Goal: Obtain resource: Download file/media

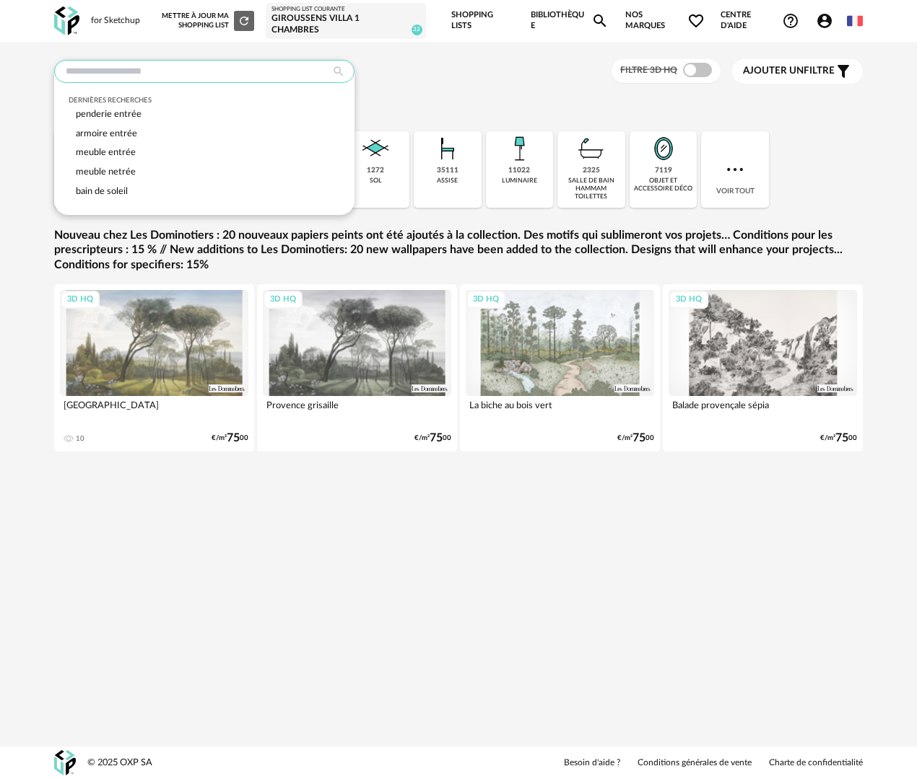
click at [187, 68] on input "text" at bounding box center [204, 71] width 300 height 23
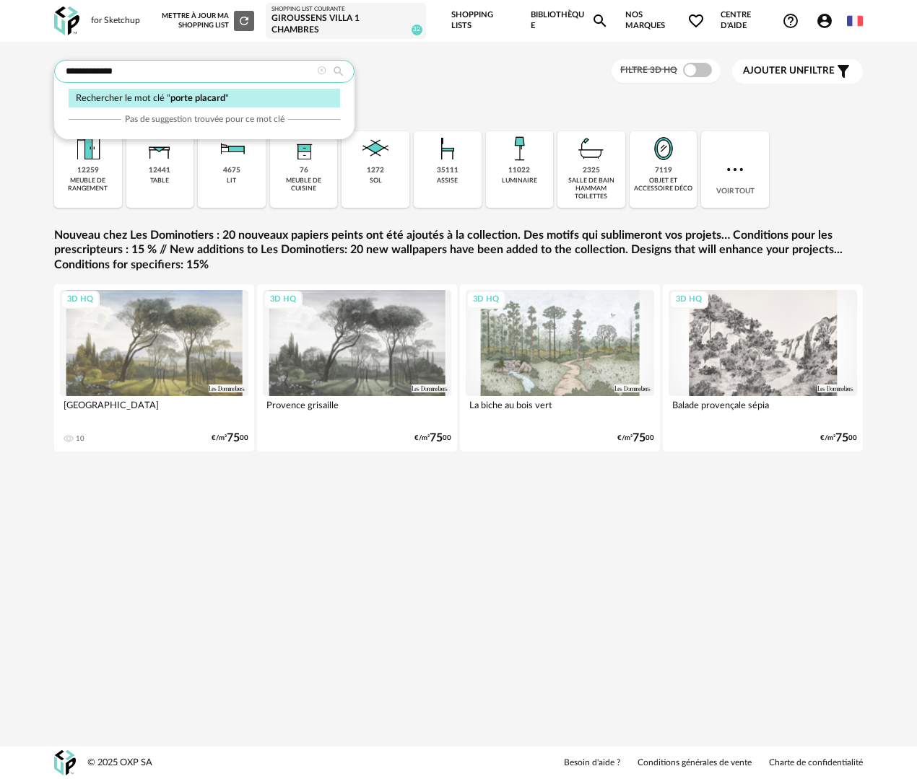
type input "**********"
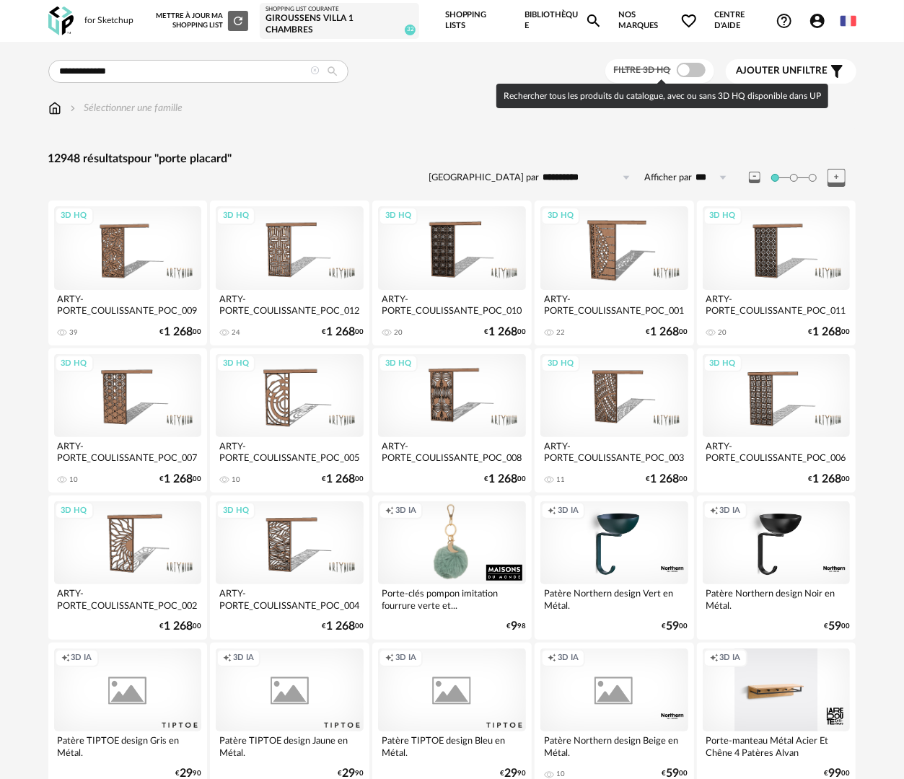
click at [693, 64] on span at bounding box center [691, 70] width 29 height 14
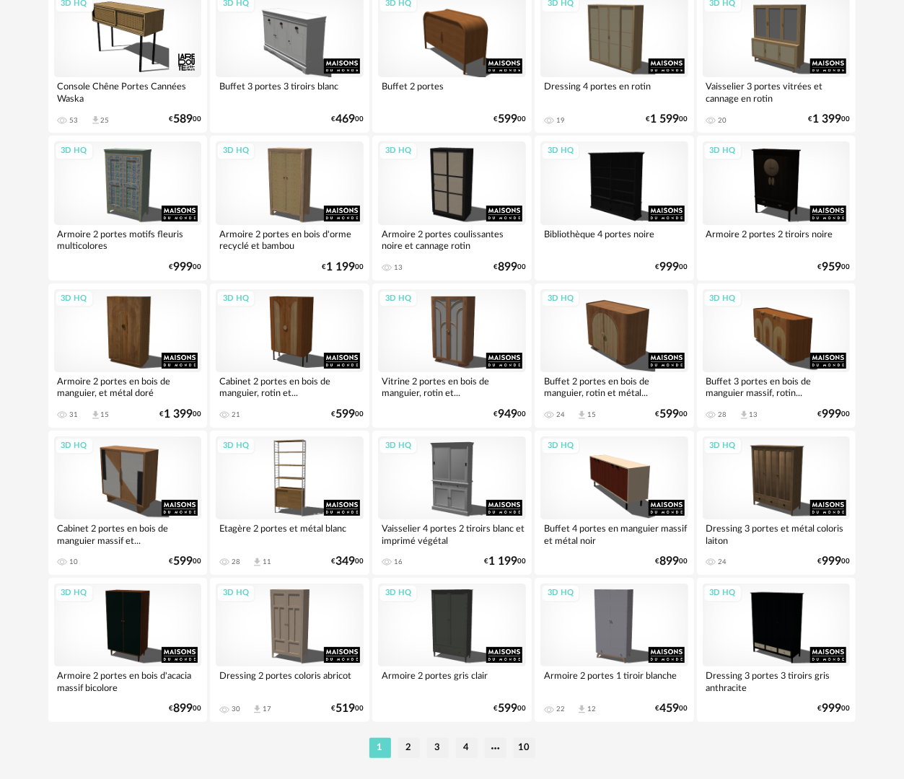
scroll to position [2459, 0]
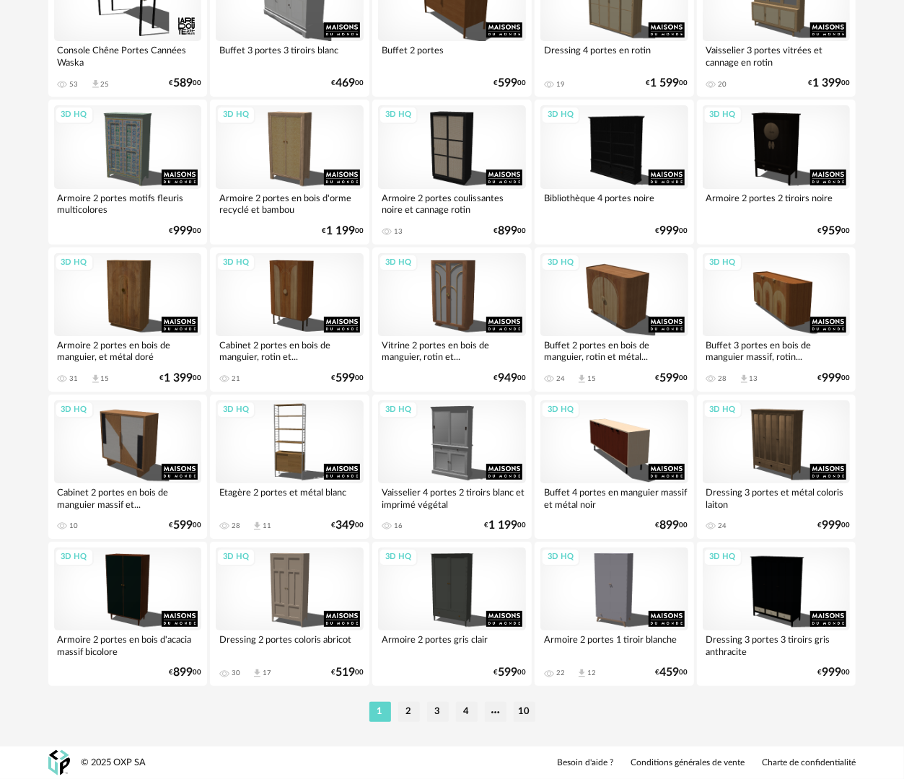
click at [408, 713] on li "2" at bounding box center [409, 712] width 22 height 20
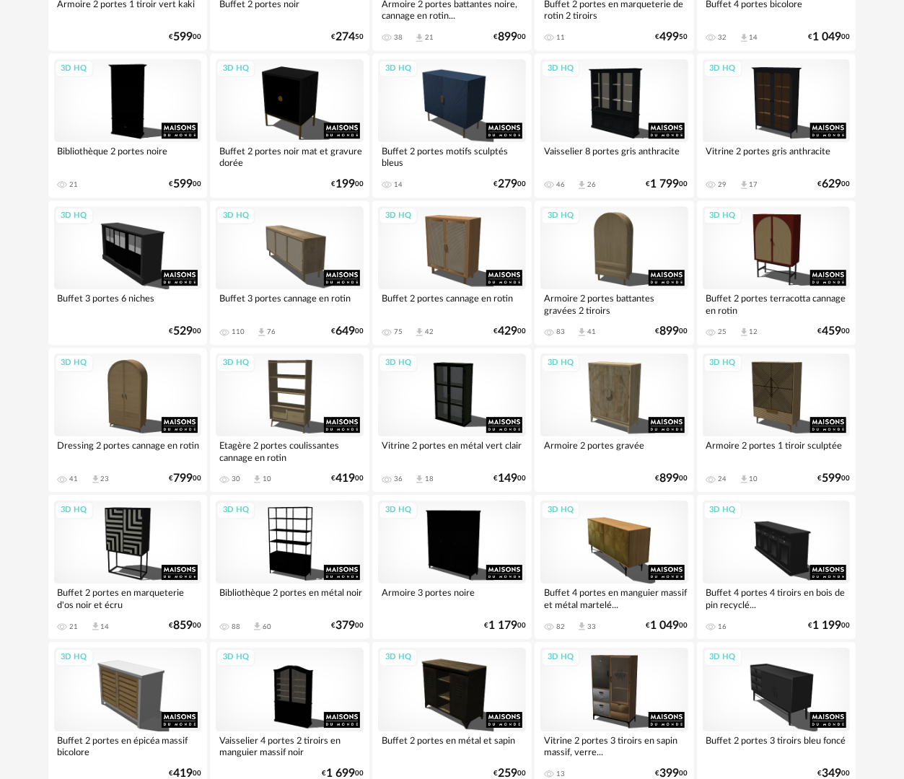
scroll to position [2093, 0]
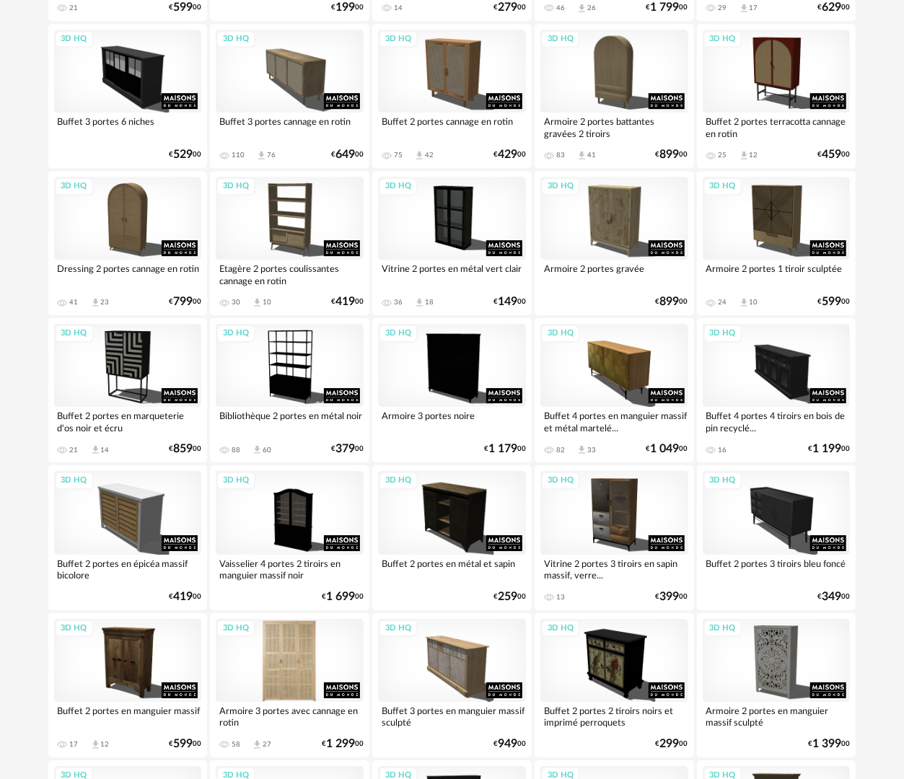
click at [310, 657] on div "3D HQ" at bounding box center [290, 660] width 148 height 83
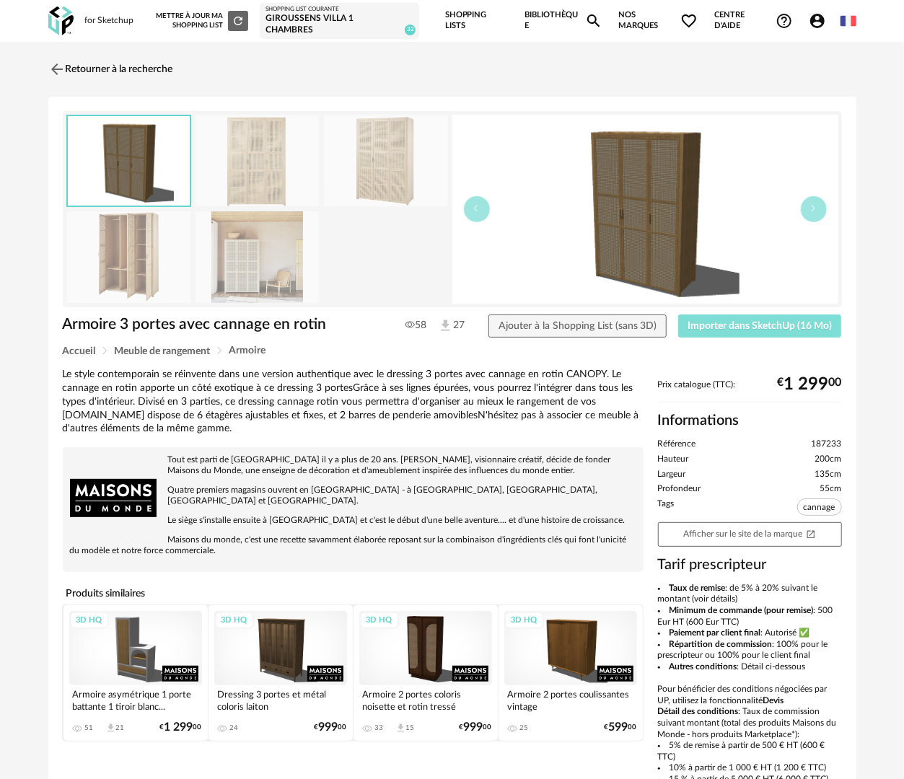
click at [743, 323] on span "Importer dans SketchUp (16 Mo)" at bounding box center [760, 326] width 144 height 10
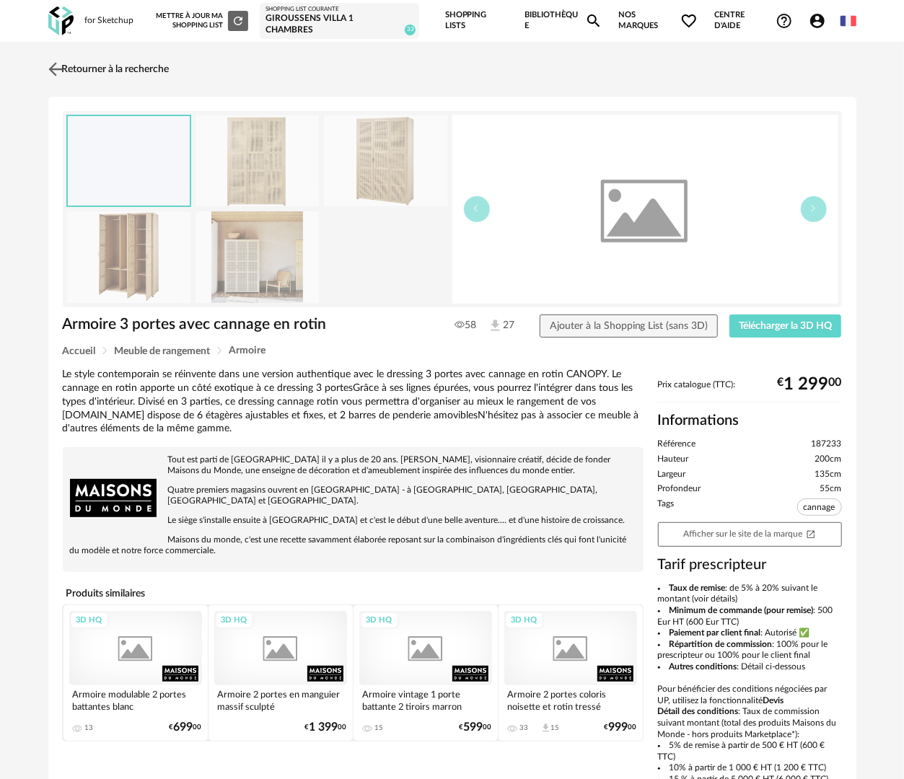
click at [117, 64] on link "Retourner à la recherche" at bounding box center [107, 69] width 125 height 32
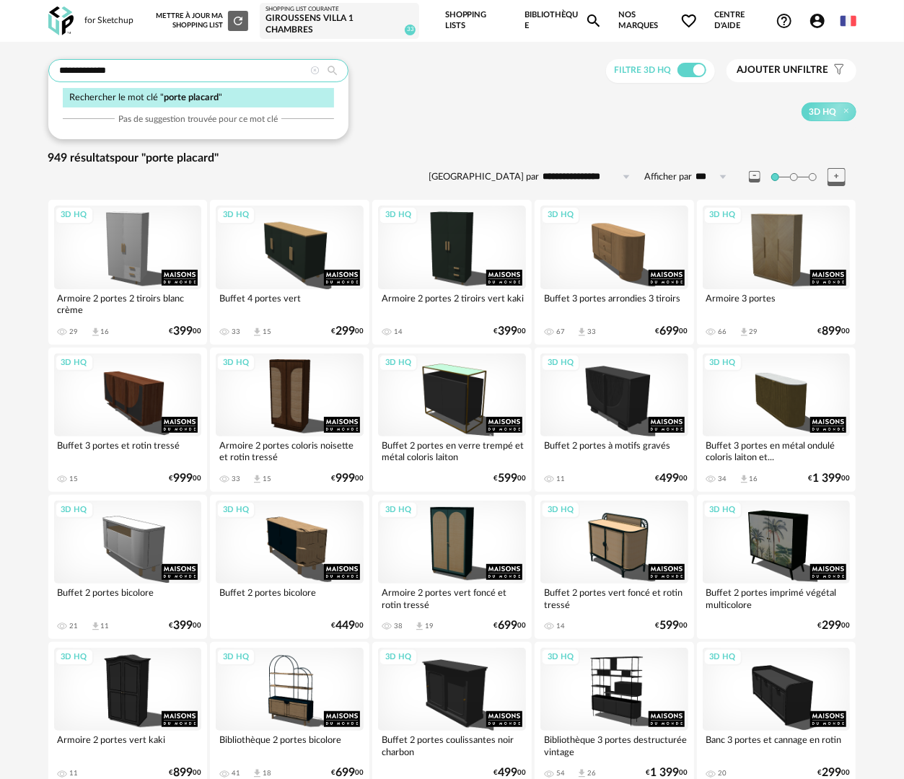
drag, startPoint x: 155, startPoint y: 66, endPoint x: 32, endPoint y: 79, distance: 124.2
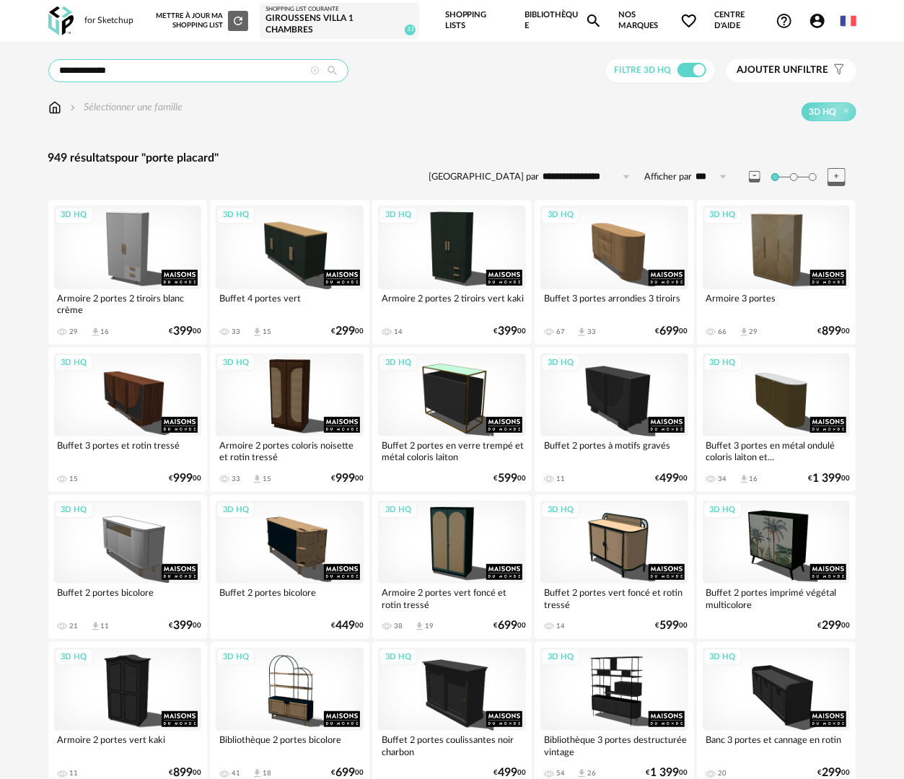
type input "**********"
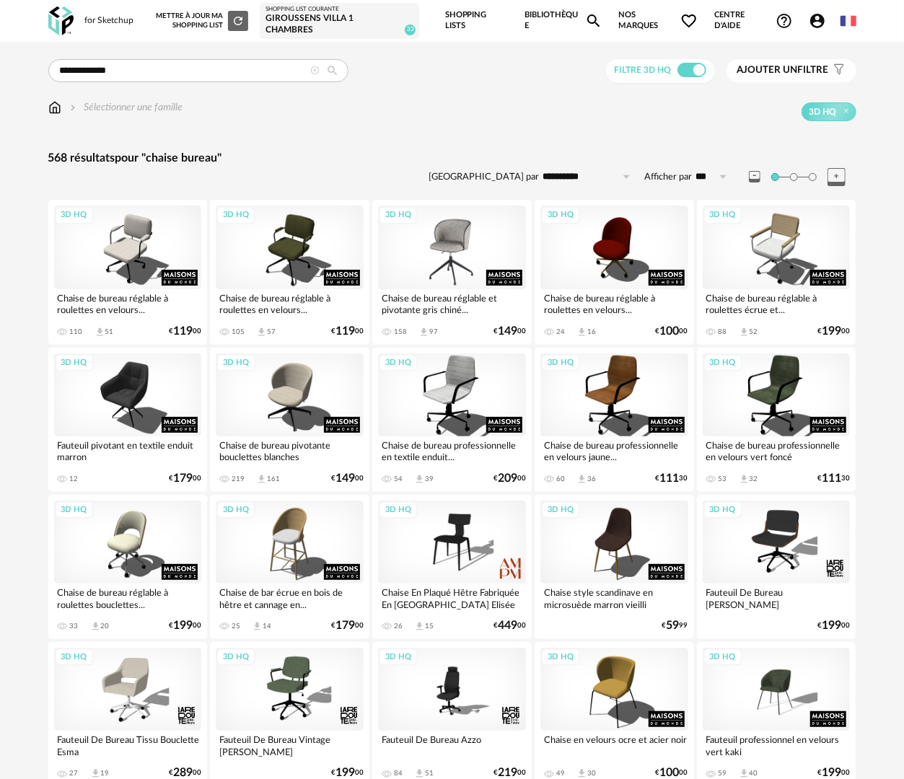
click at [434, 253] on div "3D HQ" at bounding box center [452, 247] width 148 height 83
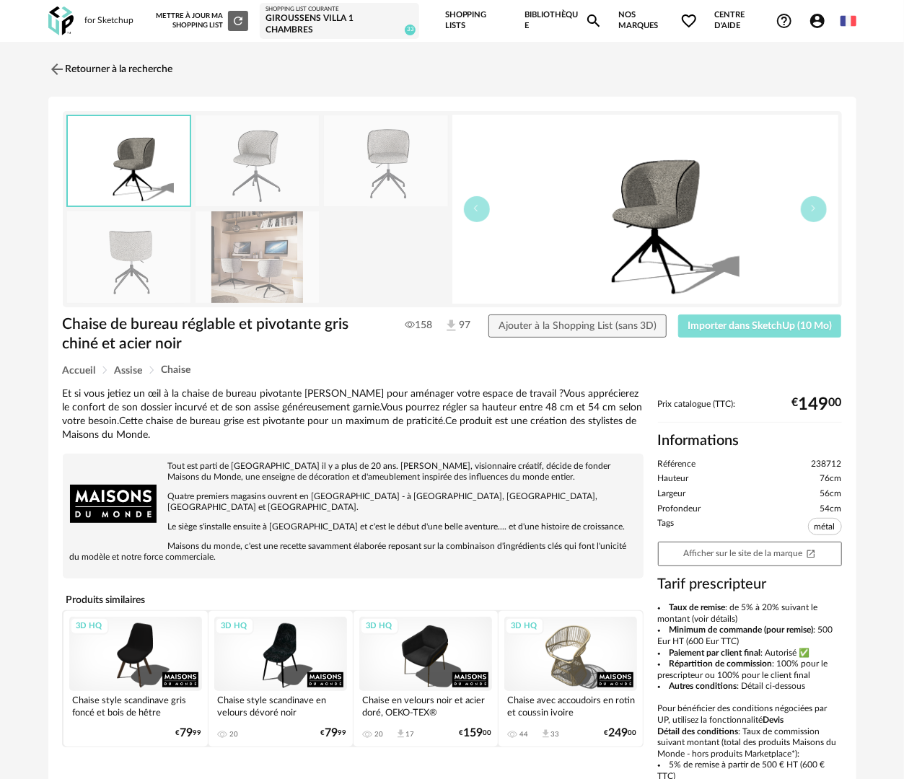
drag, startPoint x: 758, startPoint y: 333, endPoint x: 774, endPoint y: 241, distance: 93.7
click at [758, 333] on button "Importer dans SketchUp (10 Mo)" at bounding box center [760, 326] width 164 height 23
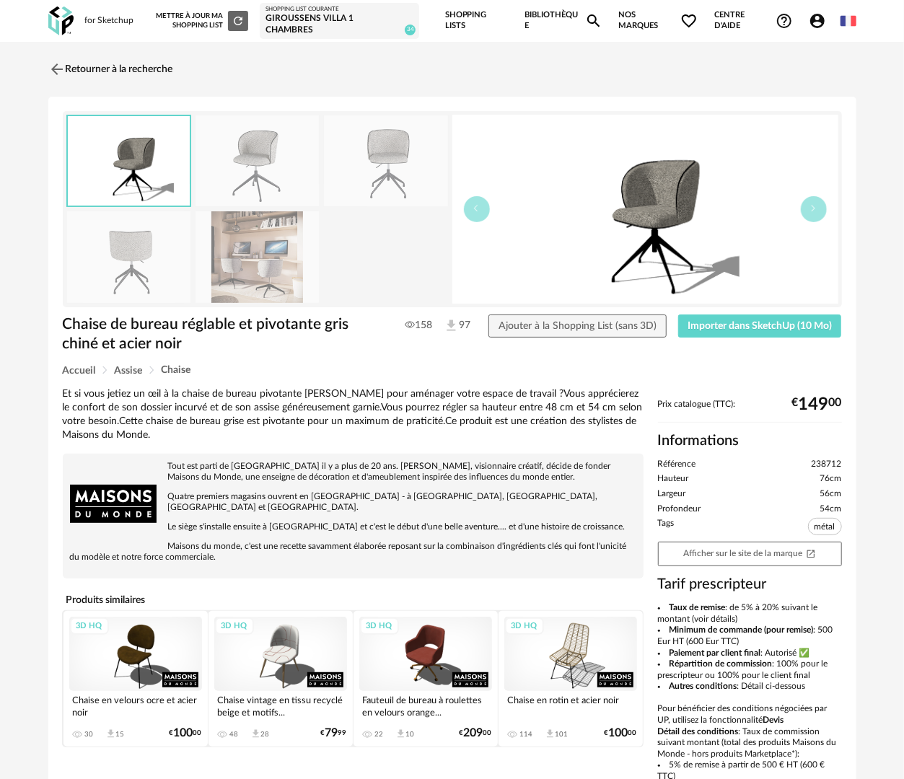
click at [529, 20] on link "Bibliothèque Magnify icon" at bounding box center [564, 21] width 78 height 42
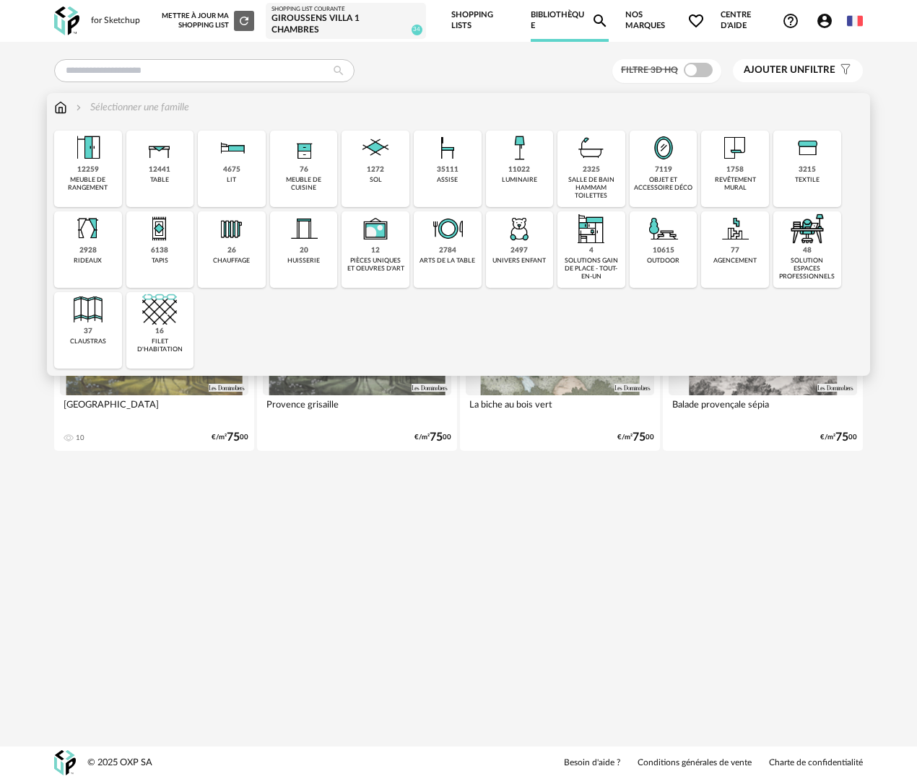
drag, startPoint x: 673, startPoint y: 168, endPoint x: 600, endPoint y: 322, distance: 170.1
click at [673, 167] on div "7119 objet et accessoire déco" at bounding box center [663, 169] width 68 height 76
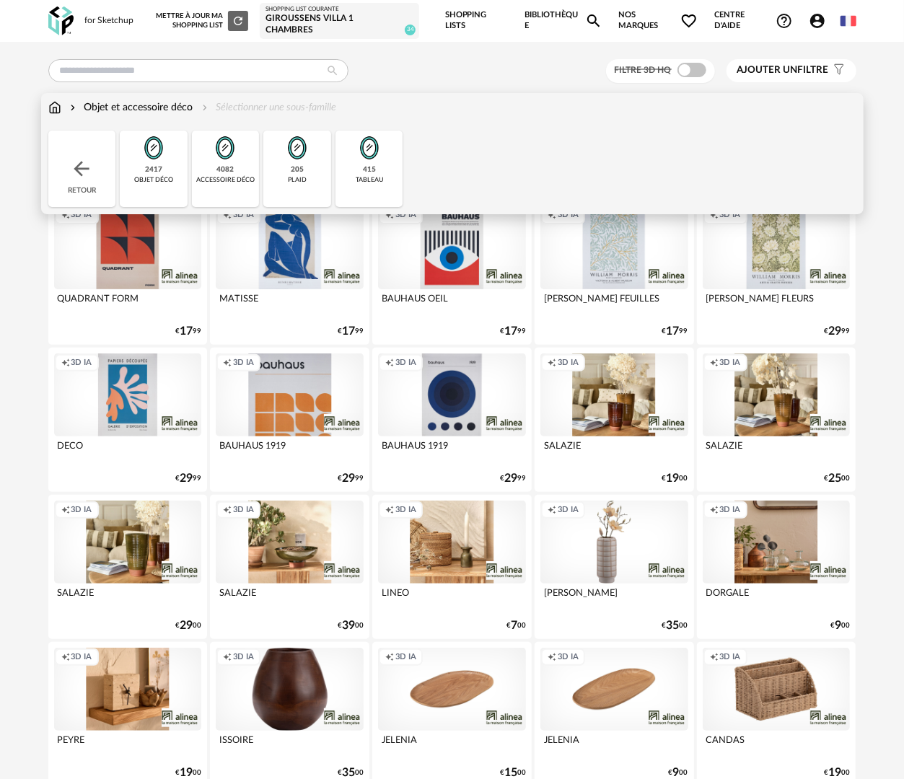
click at [56, 105] on img at bounding box center [54, 107] width 13 height 14
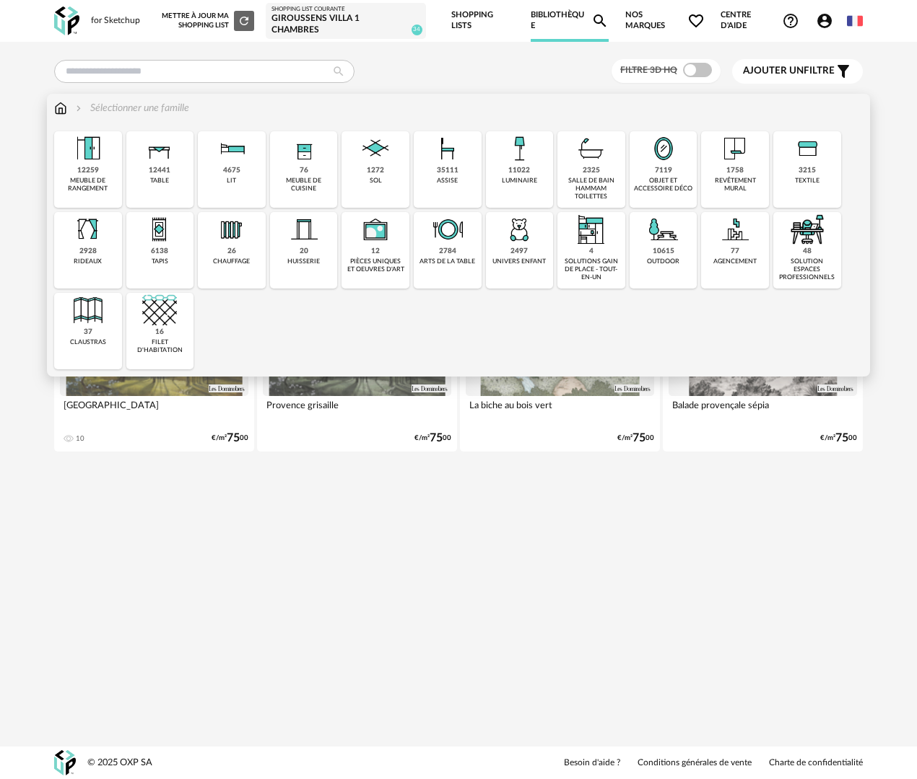
click at [662, 188] on div "objet et accessoire déco" at bounding box center [663, 185] width 59 height 17
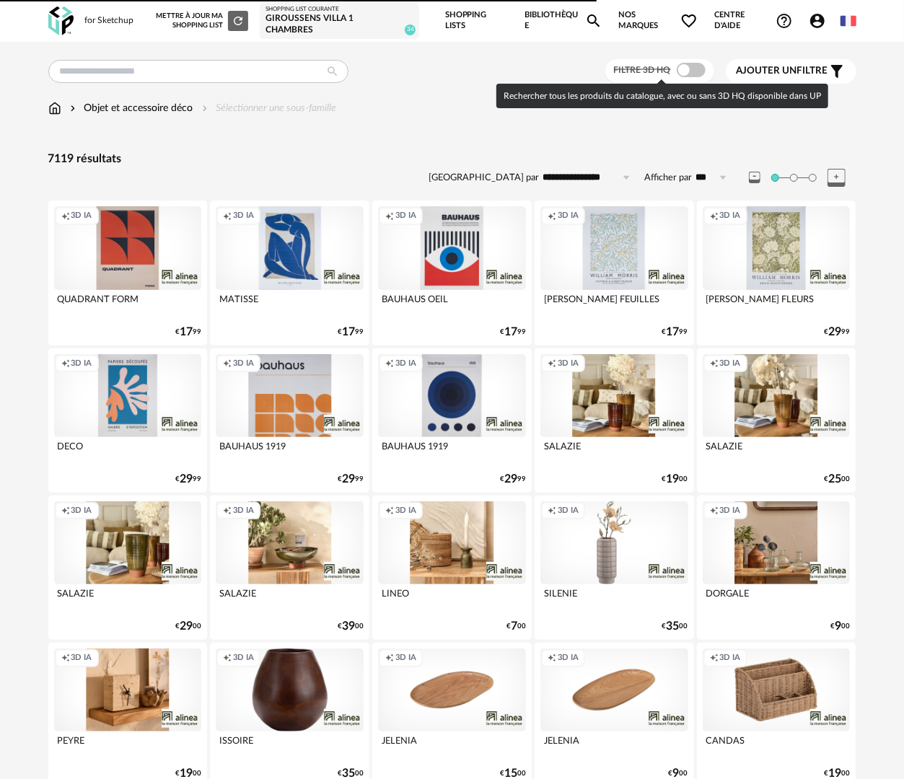
click at [688, 69] on span at bounding box center [691, 70] width 29 height 14
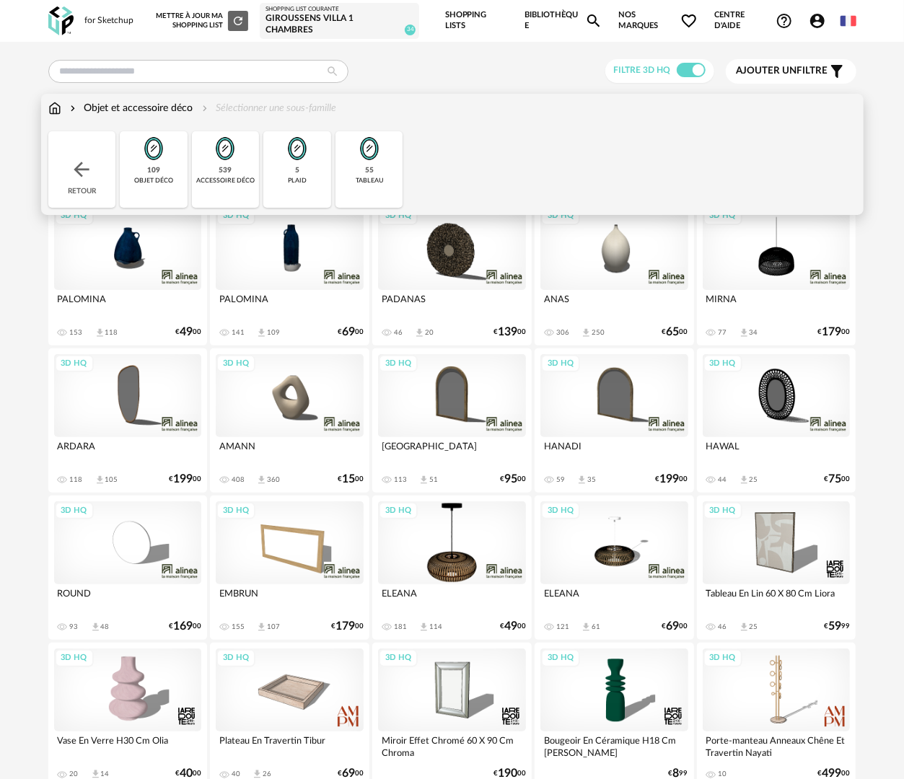
click at [51, 106] on img at bounding box center [54, 108] width 13 height 14
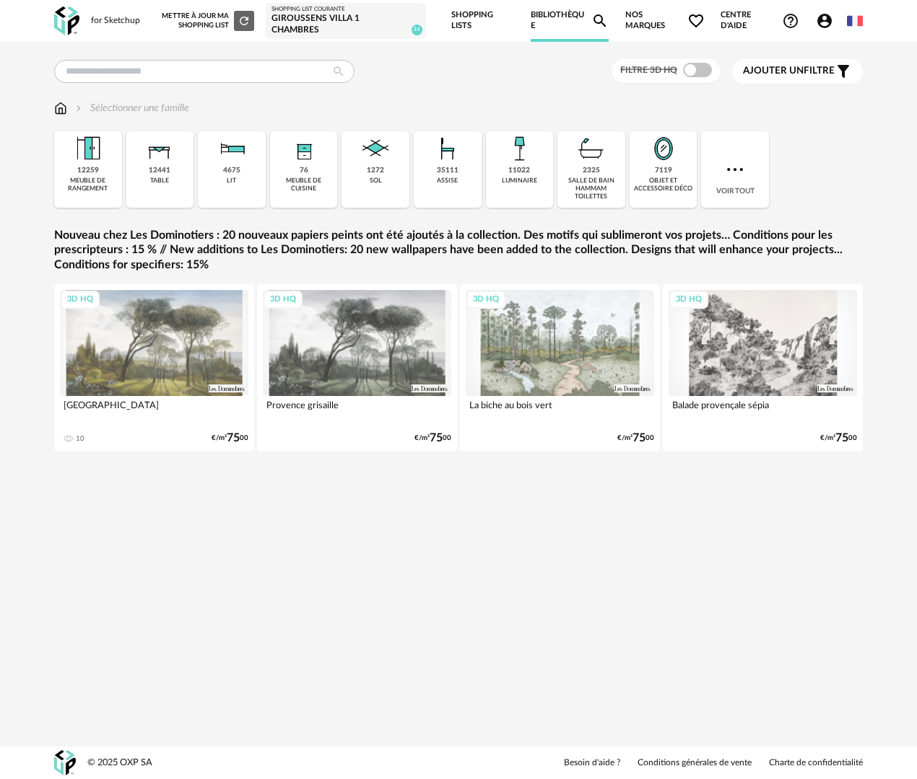
click at [654, 175] on div "7119 objet et accessoire déco" at bounding box center [663, 169] width 68 height 76
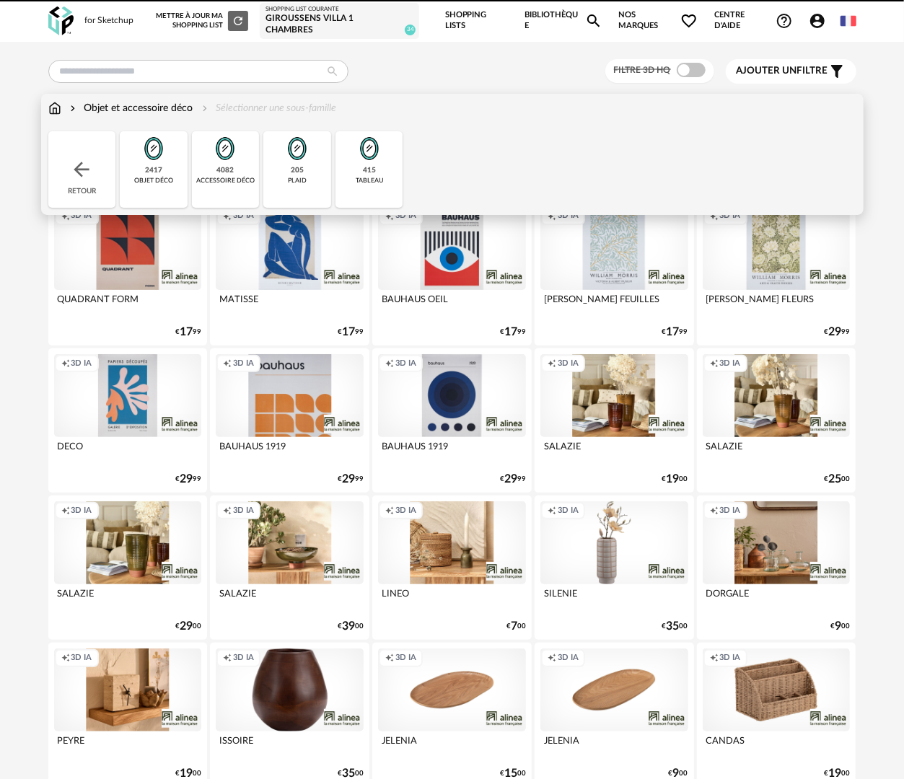
click at [51, 103] on img at bounding box center [54, 108] width 13 height 14
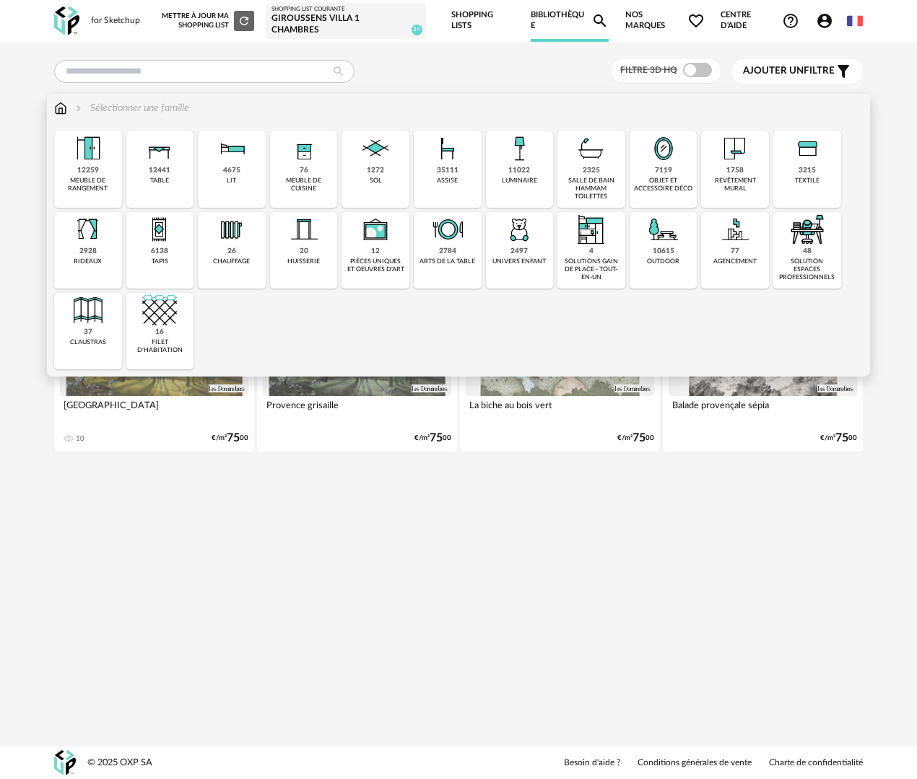
click at [443, 250] on div "2784" at bounding box center [447, 251] width 17 height 9
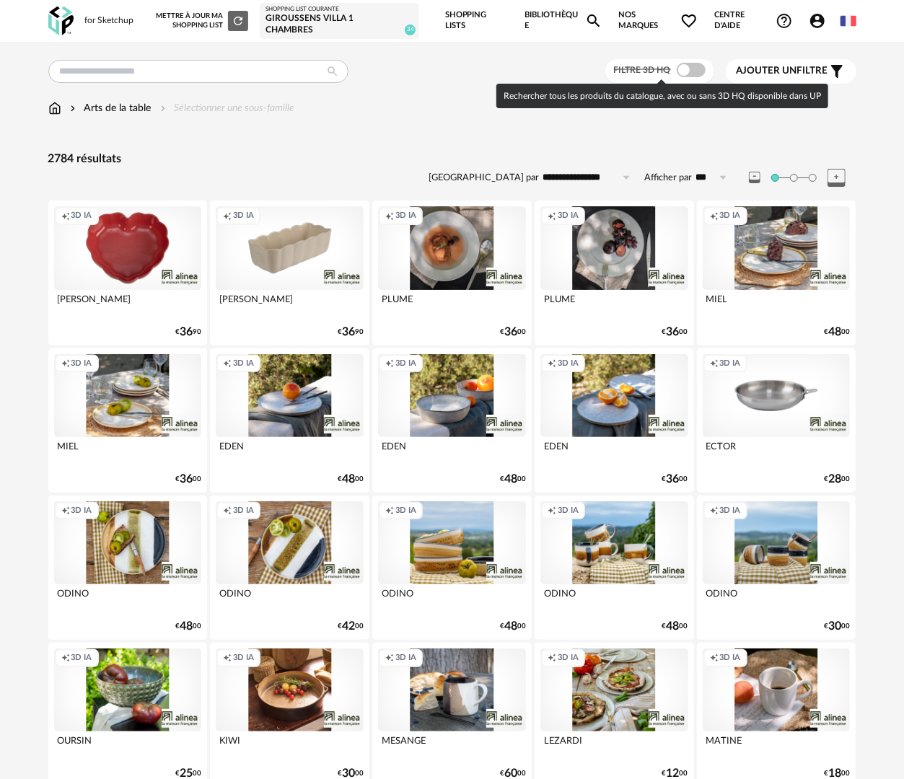
click at [690, 68] on span at bounding box center [691, 70] width 29 height 14
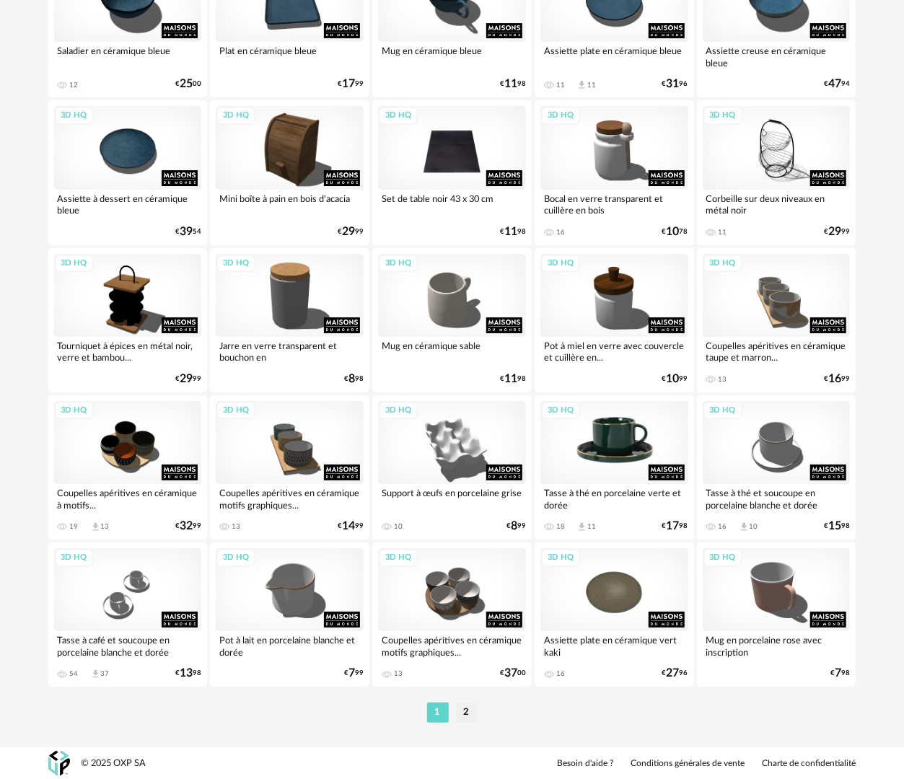
scroll to position [2459, 0]
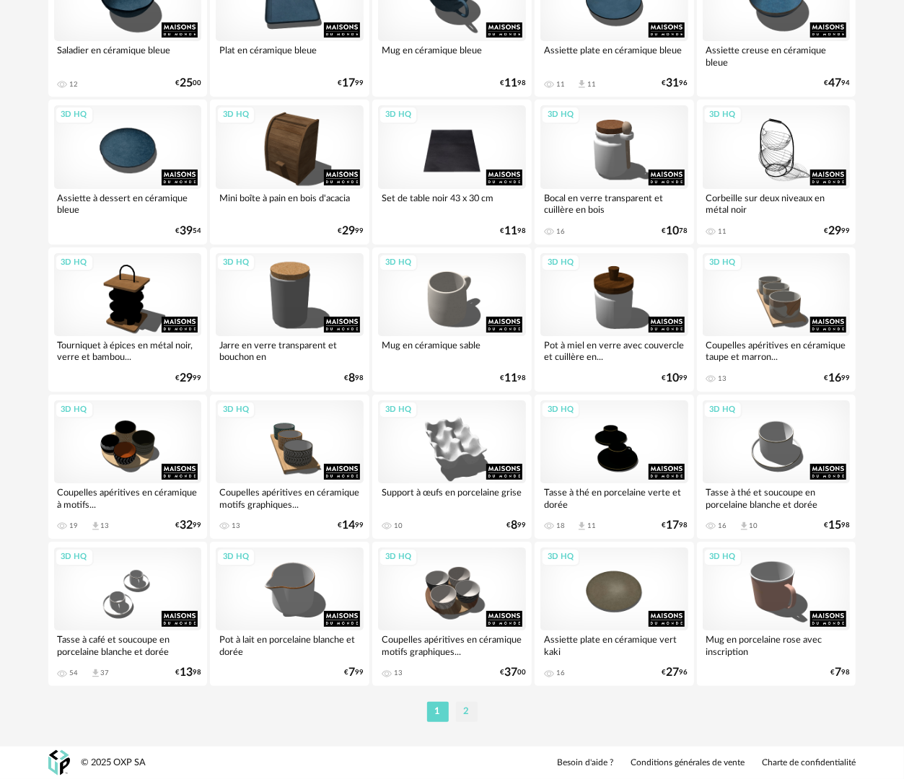
click at [468, 707] on li "2" at bounding box center [467, 712] width 22 height 20
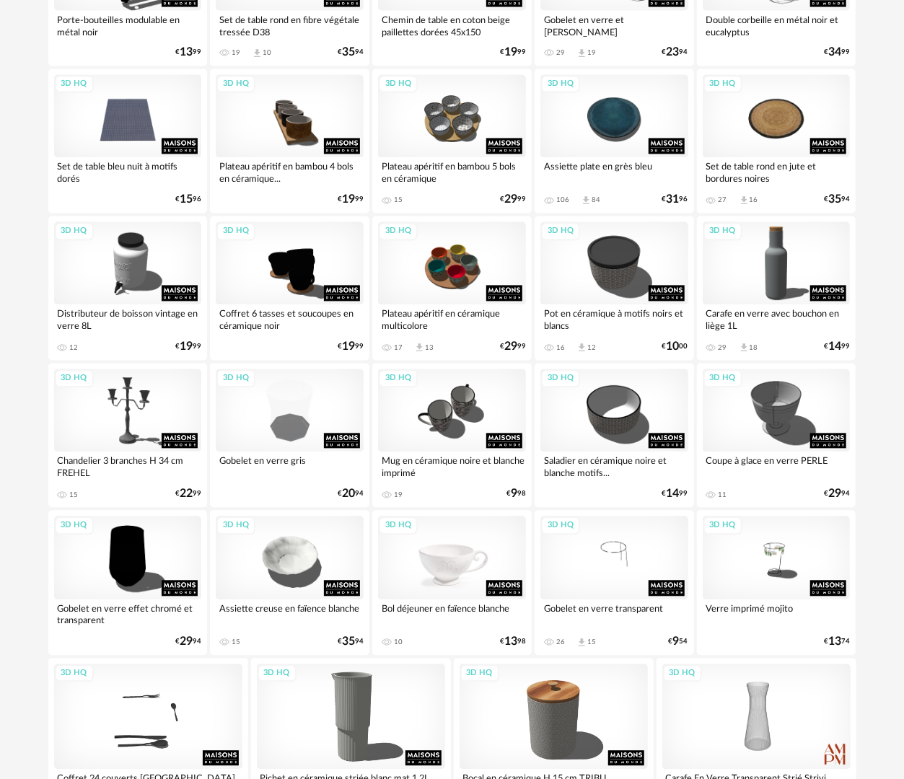
scroll to position [1450, 0]
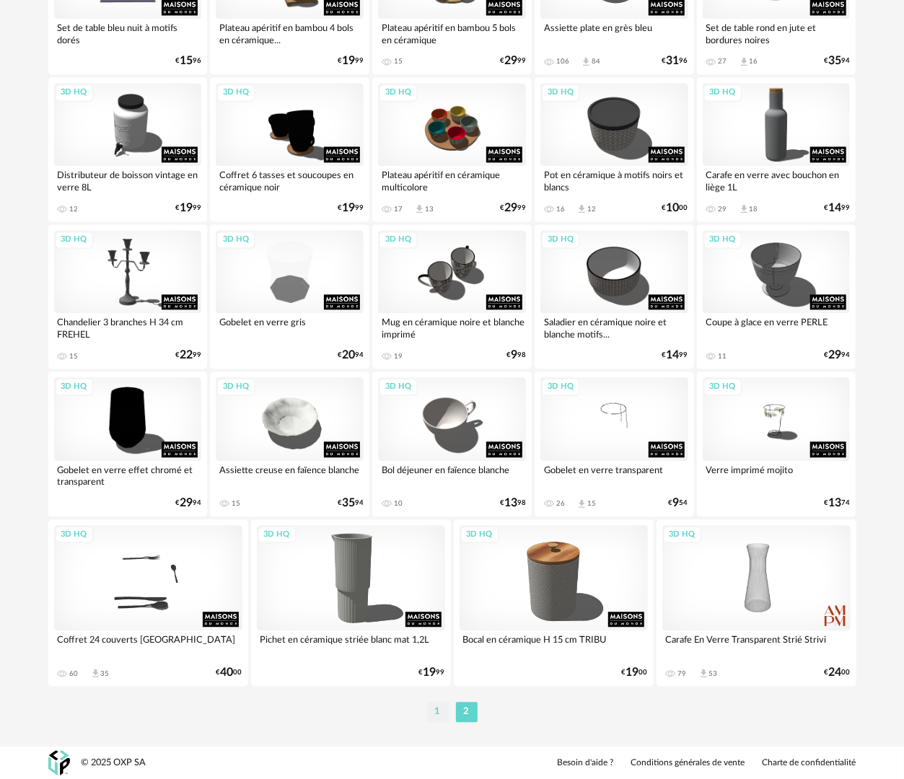
click at [432, 714] on li "1" at bounding box center [438, 712] width 22 height 20
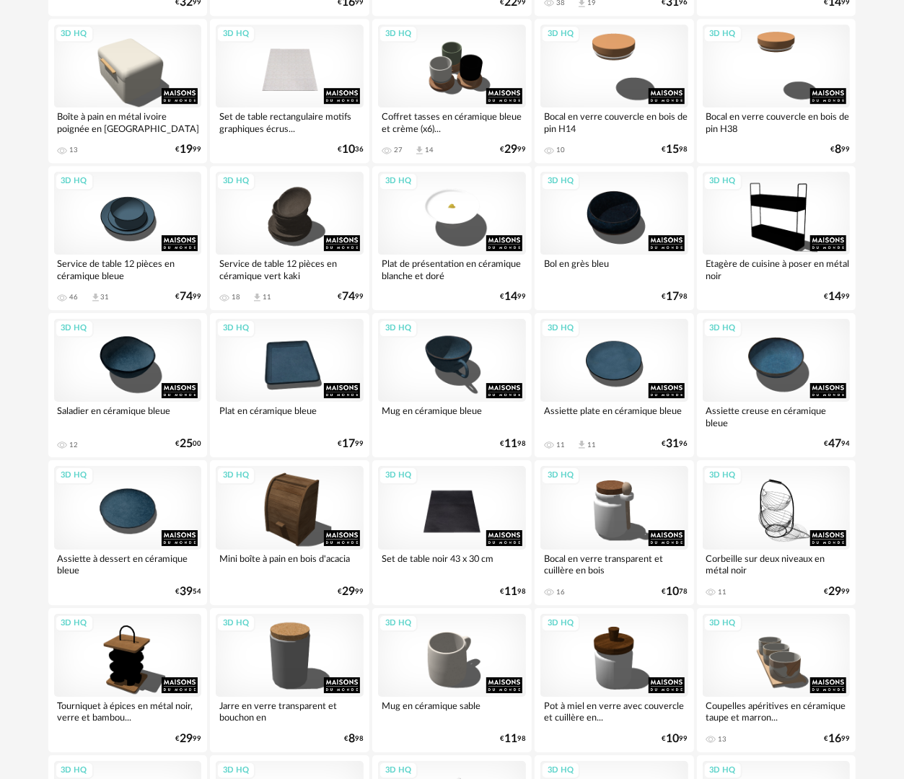
scroll to position [1809, 0]
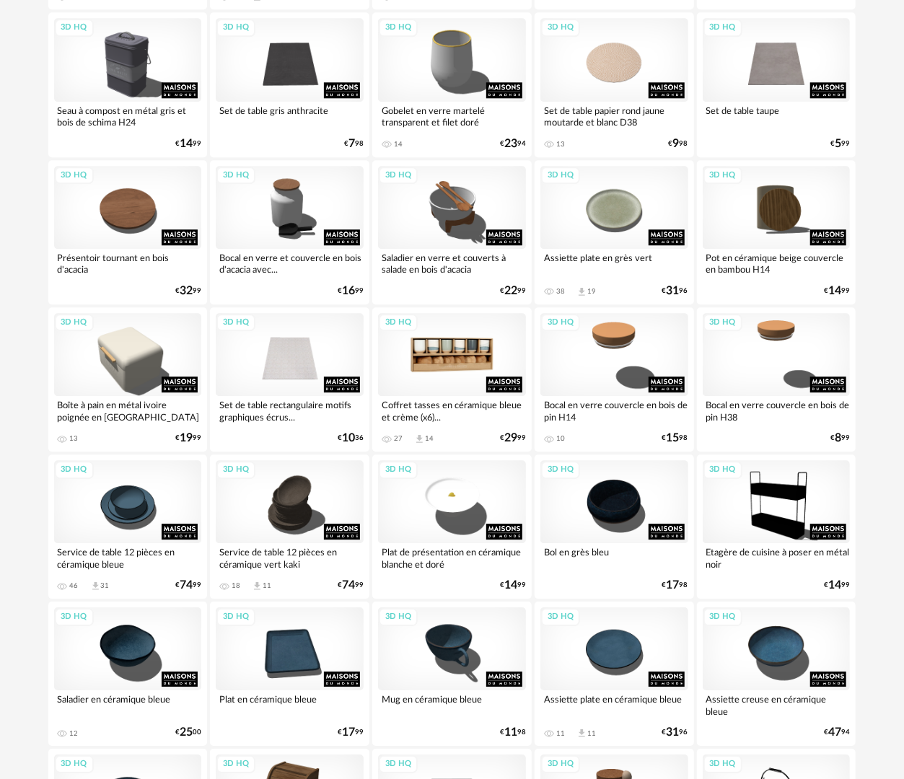
click at [469, 335] on div "3D HQ" at bounding box center [452, 354] width 148 height 83
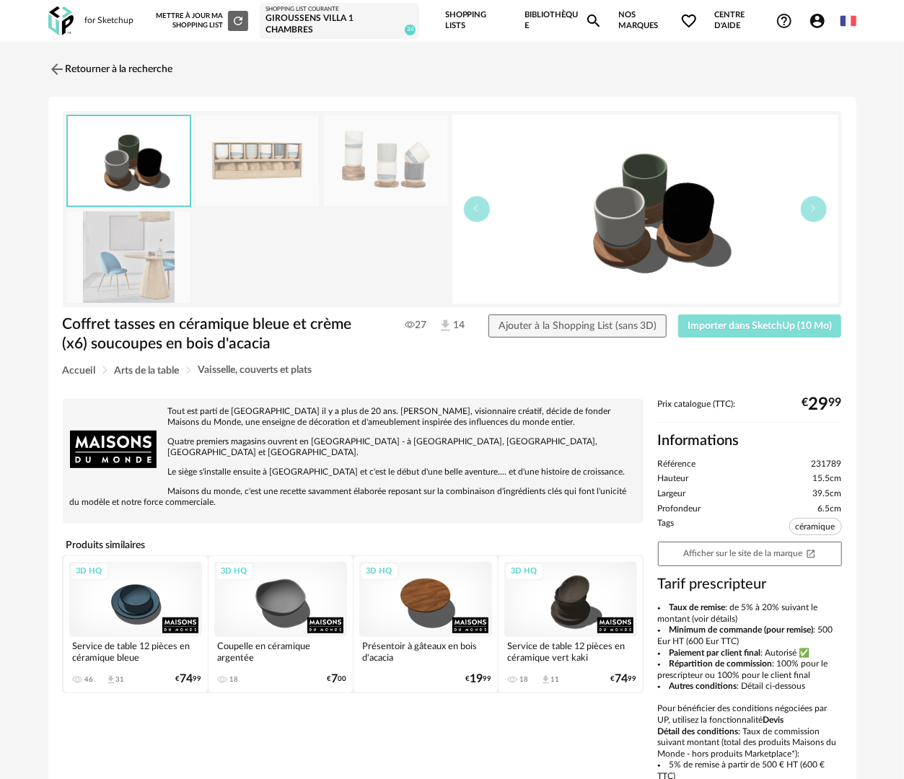
click at [733, 327] on span "Importer dans SketchUp (10 Mo)" at bounding box center [760, 326] width 144 height 10
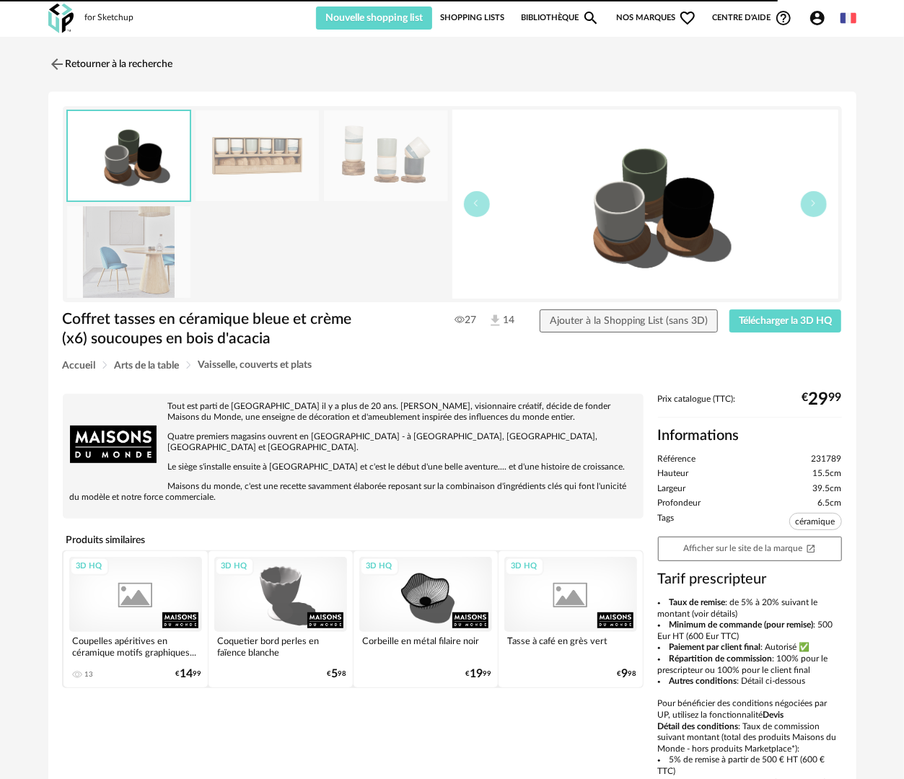
click at [556, 17] on link "Bibliothèque Magnify icon" at bounding box center [560, 17] width 79 height 23
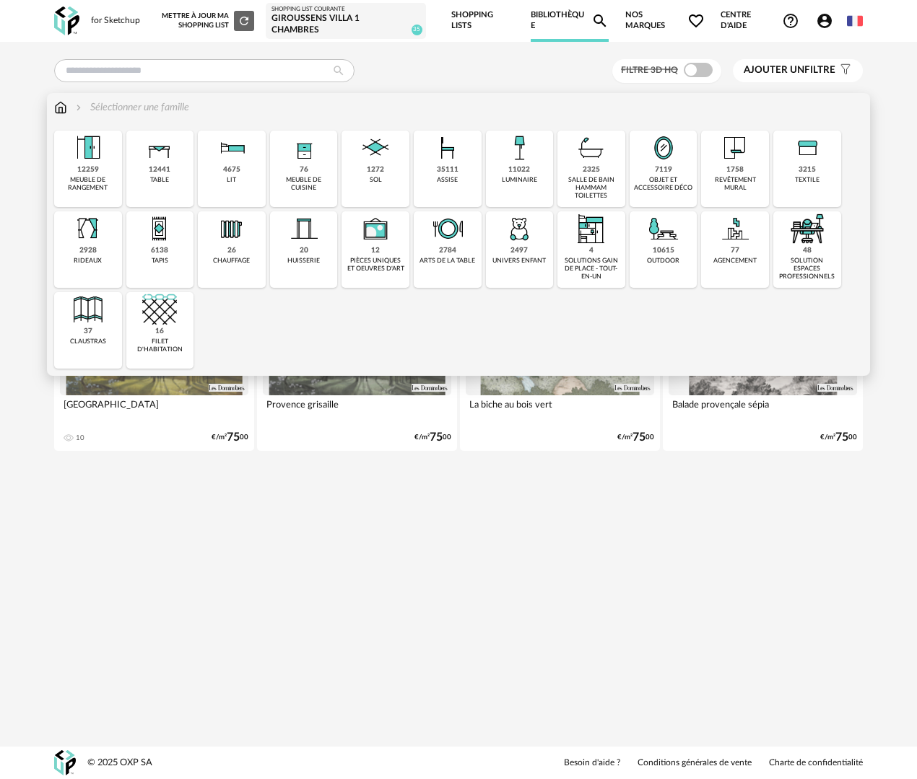
click at [662, 169] on div "7119" at bounding box center [663, 169] width 17 height 9
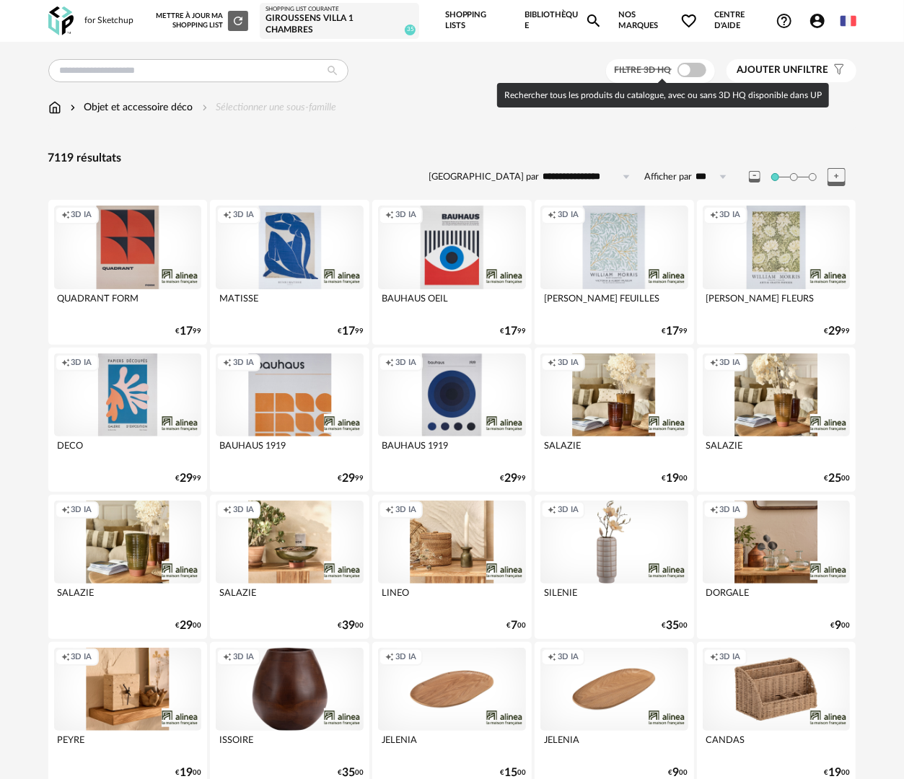
click at [690, 68] on span at bounding box center [692, 70] width 29 height 14
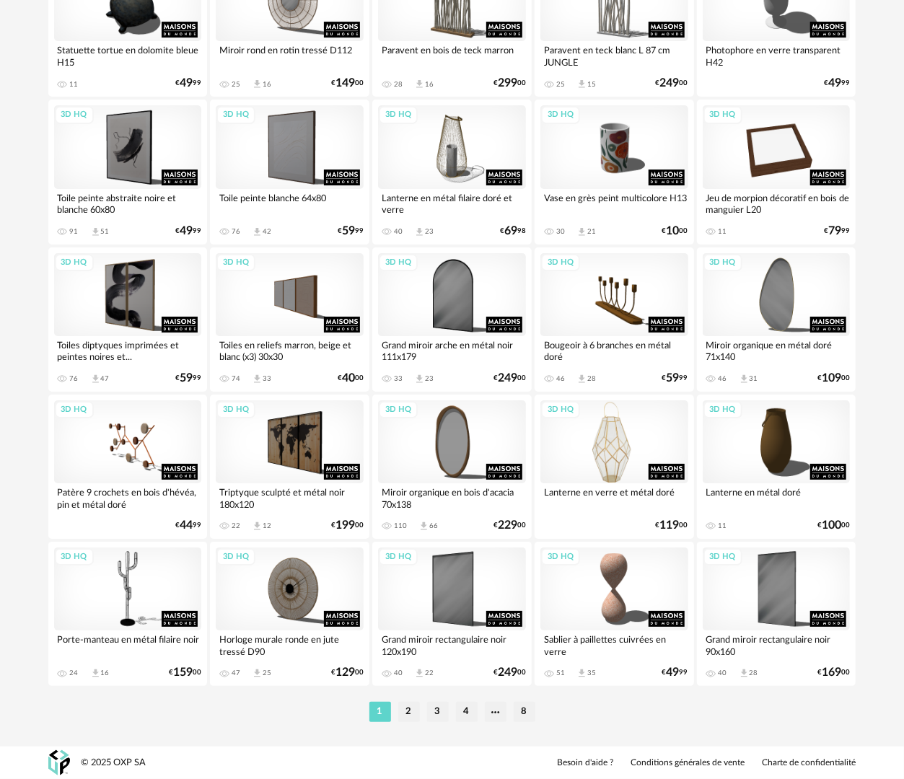
scroll to position [2458, 0]
click at [406, 717] on li "2" at bounding box center [409, 712] width 22 height 20
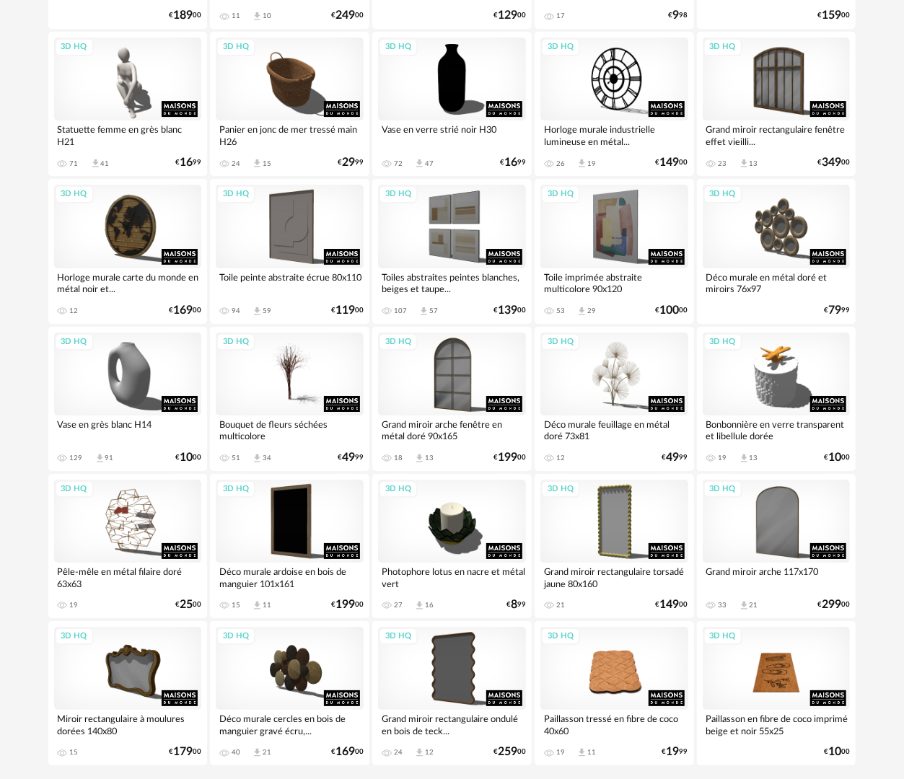
scroll to position [2458, 0]
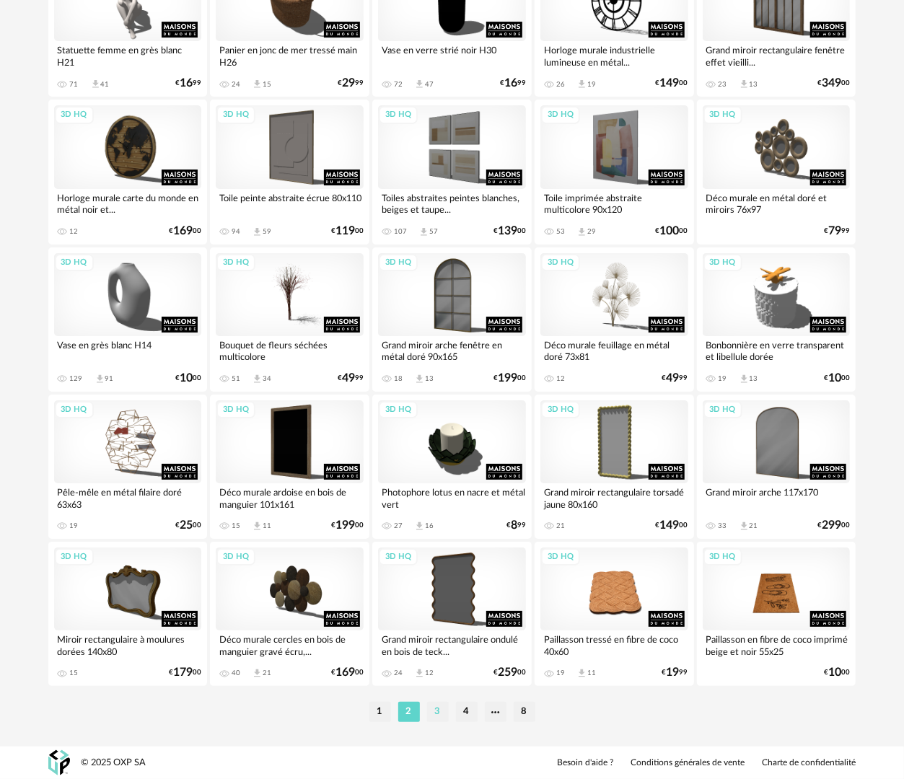
click at [437, 714] on li "3" at bounding box center [438, 712] width 22 height 20
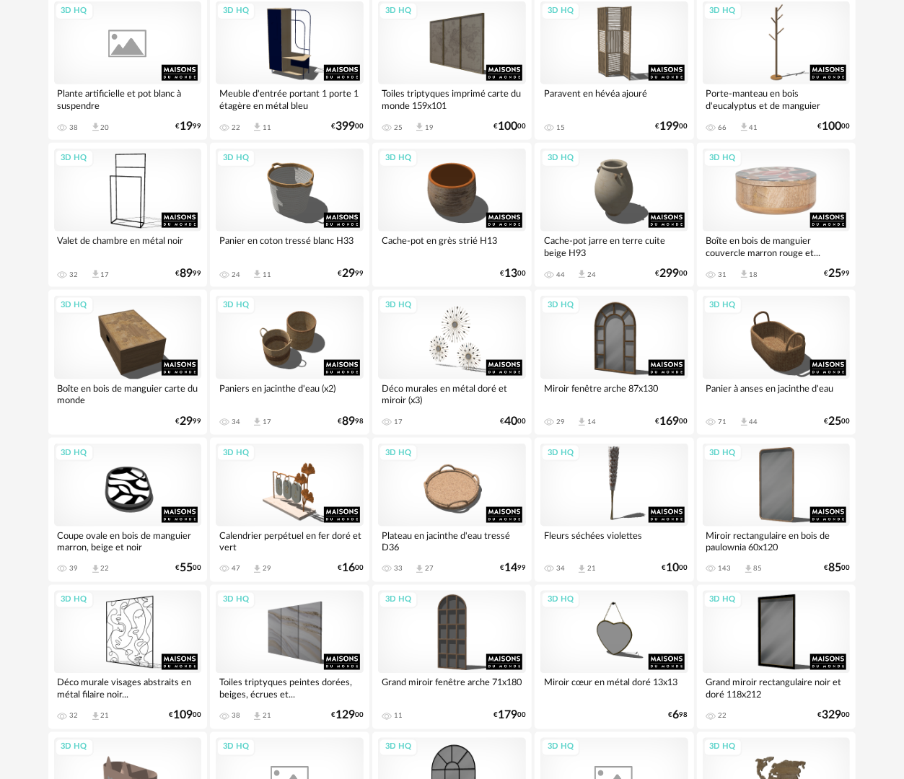
scroll to position [505, 0]
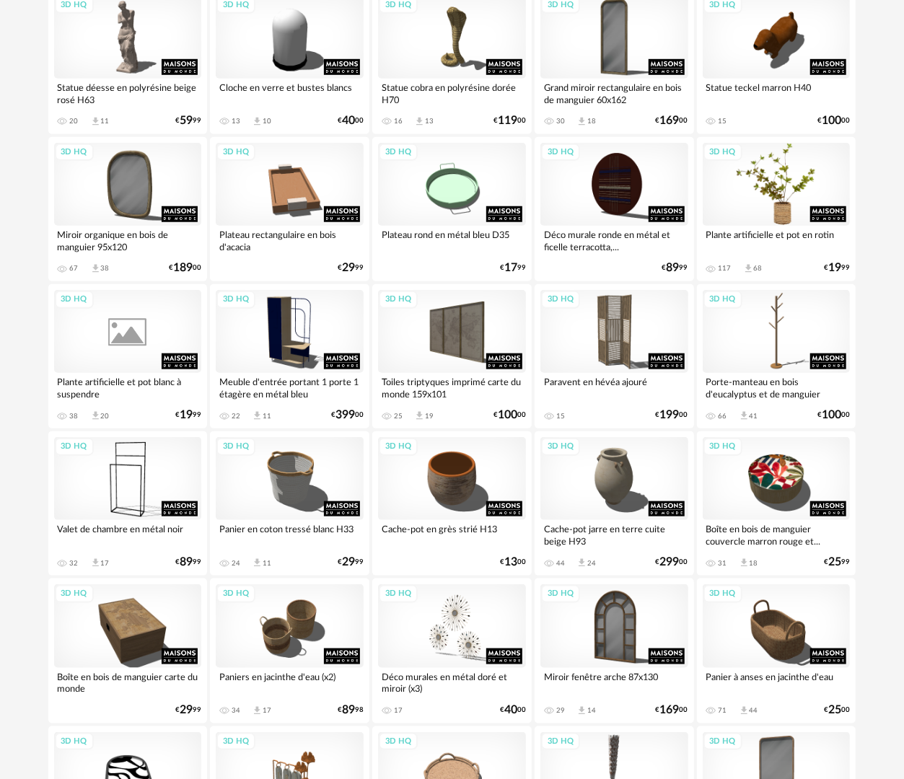
click at [768, 204] on div "3D HQ" at bounding box center [777, 184] width 148 height 83
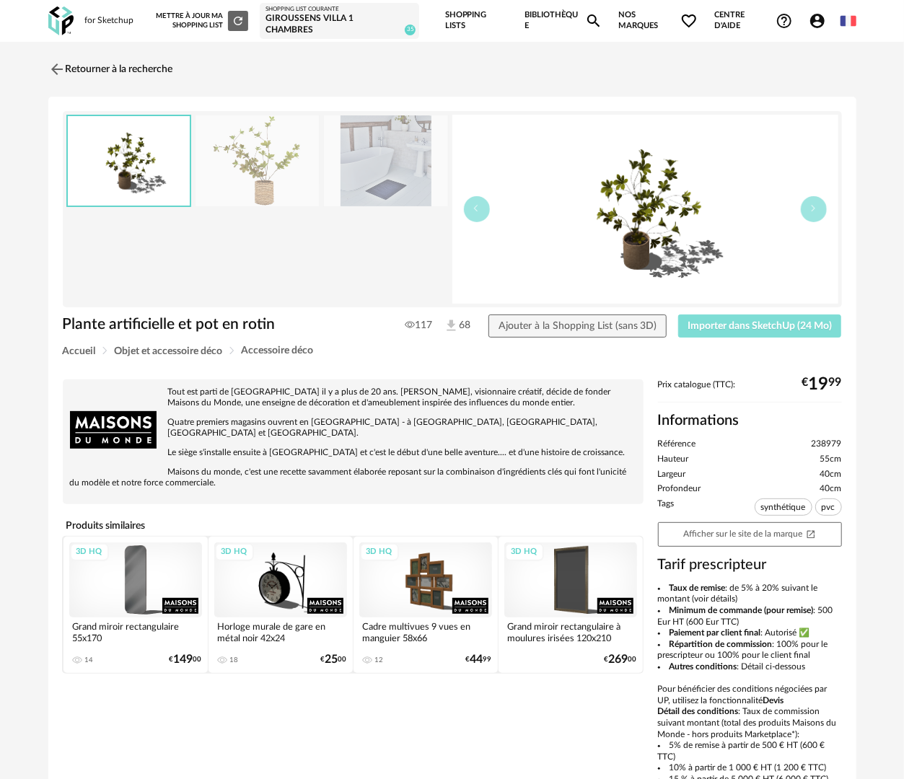
click at [750, 322] on span "Importer dans SketchUp (24 Mo)" at bounding box center [760, 326] width 144 height 10
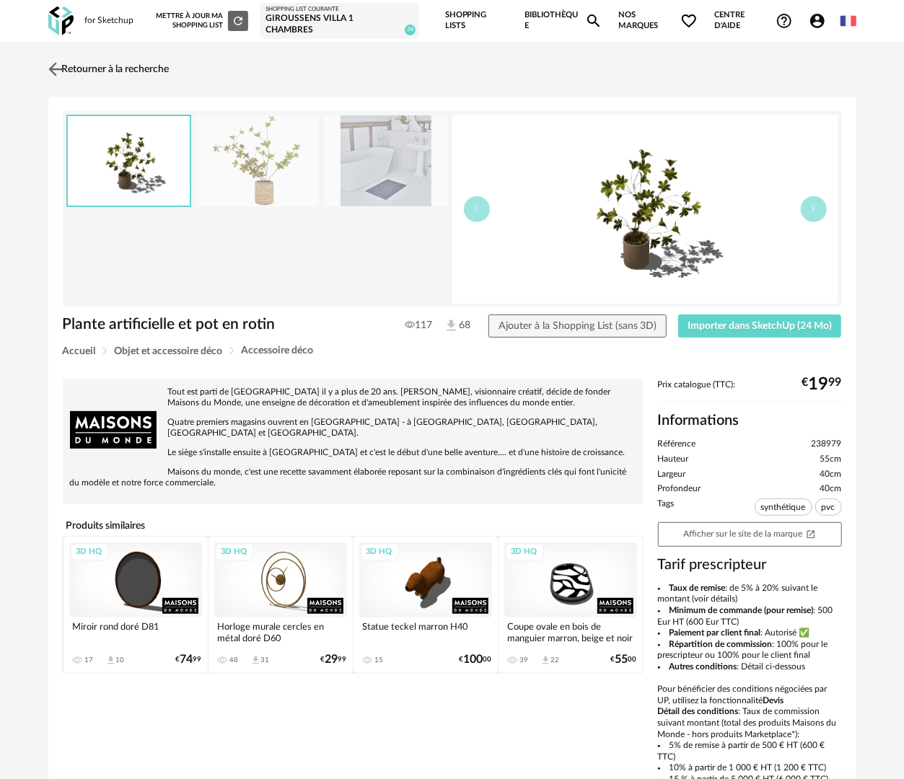
click at [98, 61] on link "Retourner à la recherche" at bounding box center [107, 69] width 125 height 32
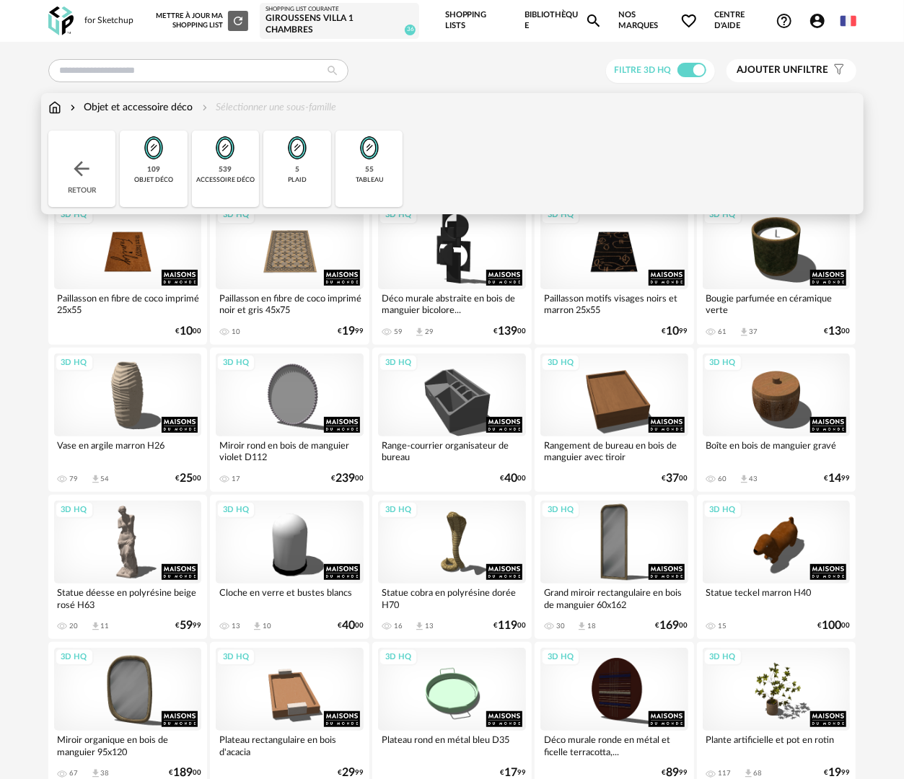
click at [365, 169] on div "55" at bounding box center [369, 169] width 9 height 9
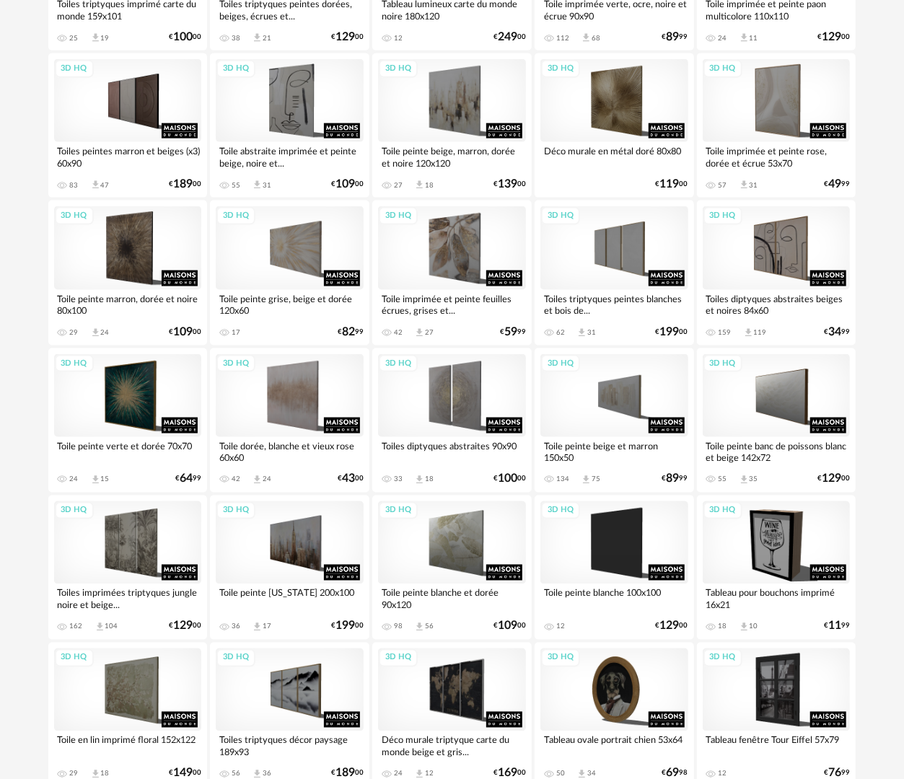
scroll to position [736, 0]
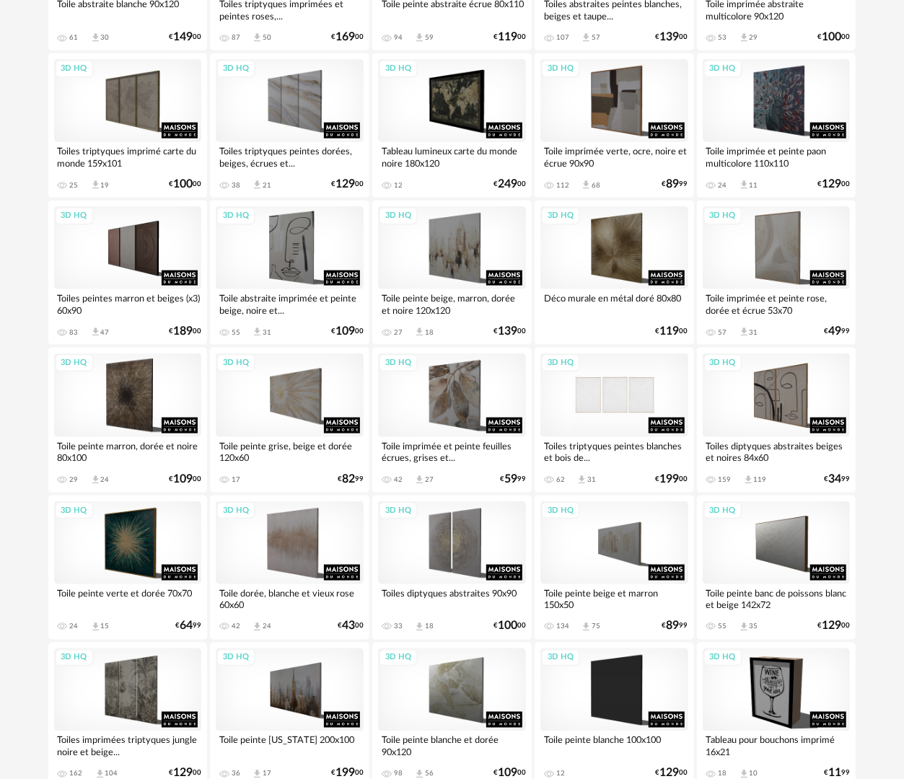
click at [639, 405] on div "3D HQ" at bounding box center [615, 395] width 148 height 83
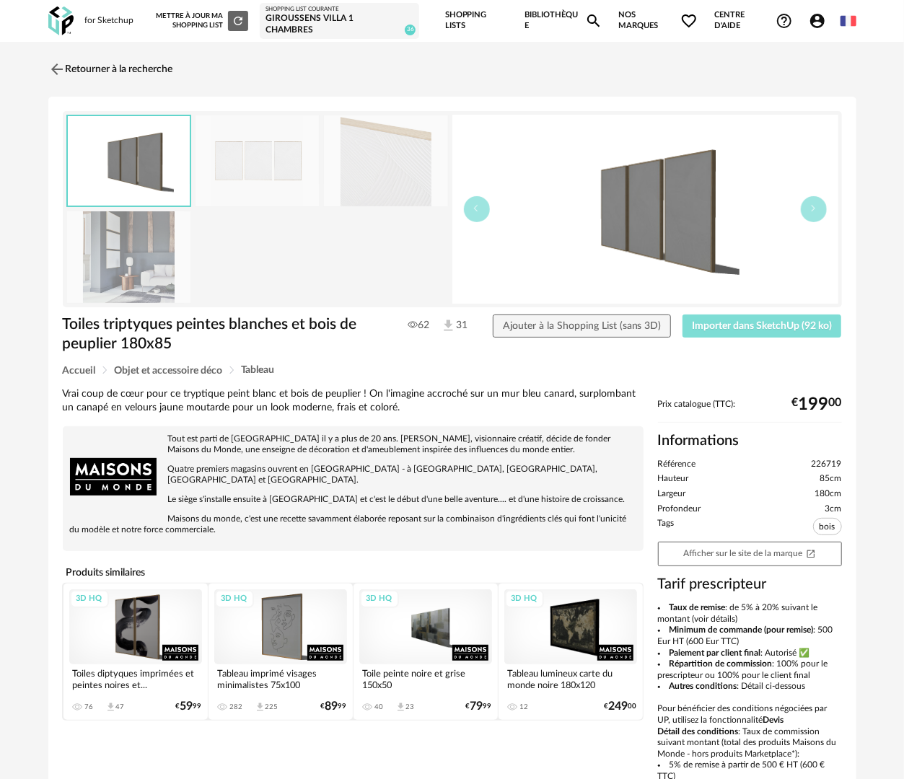
drag, startPoint x: 743, startPoint y: 319, endPoint x: 773, endPoint y: 227, distance: 97.0
click at [743, 318] on button "Importer dans SketchUp (92 ko)" at bounding box center [762, 326] width 159 height 23
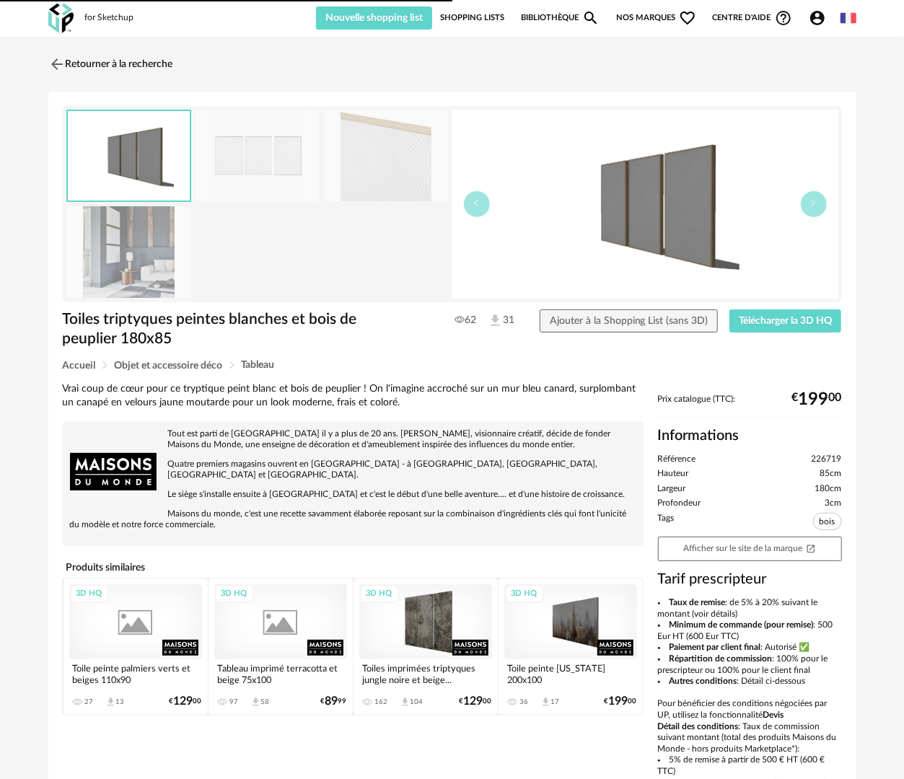
click at [113, 68] on link "Retourner à la recherche" at bounding box center [110, 64] width 125 height 32
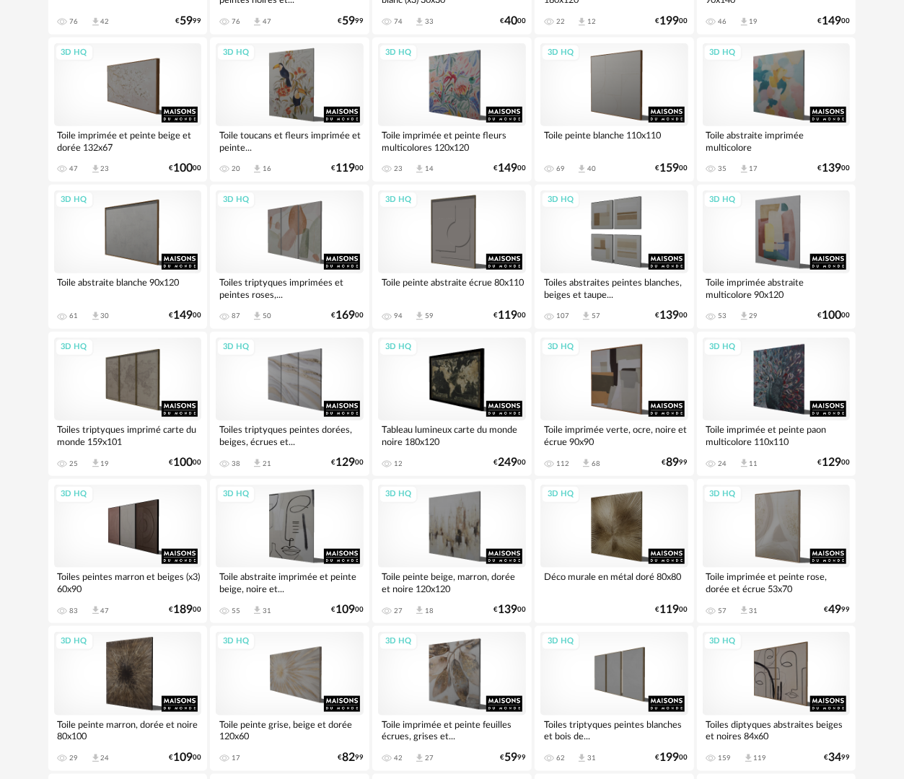
scroll to position [429, 0]
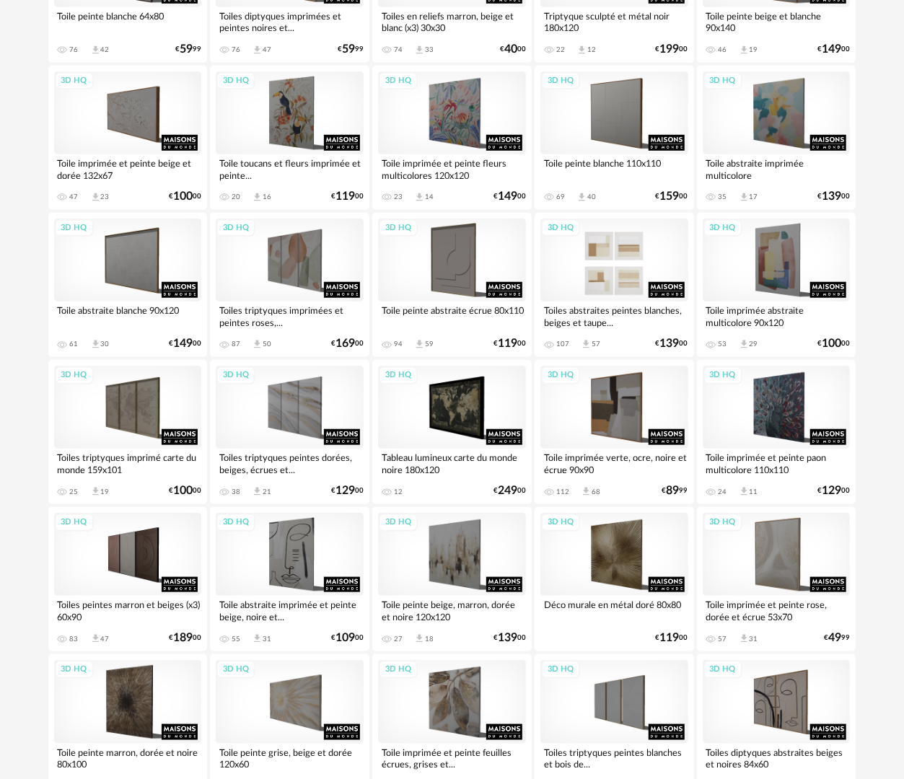
click at [644, 263] on div "3D HQ" at bounding box center [615, 260] width 148 height 83
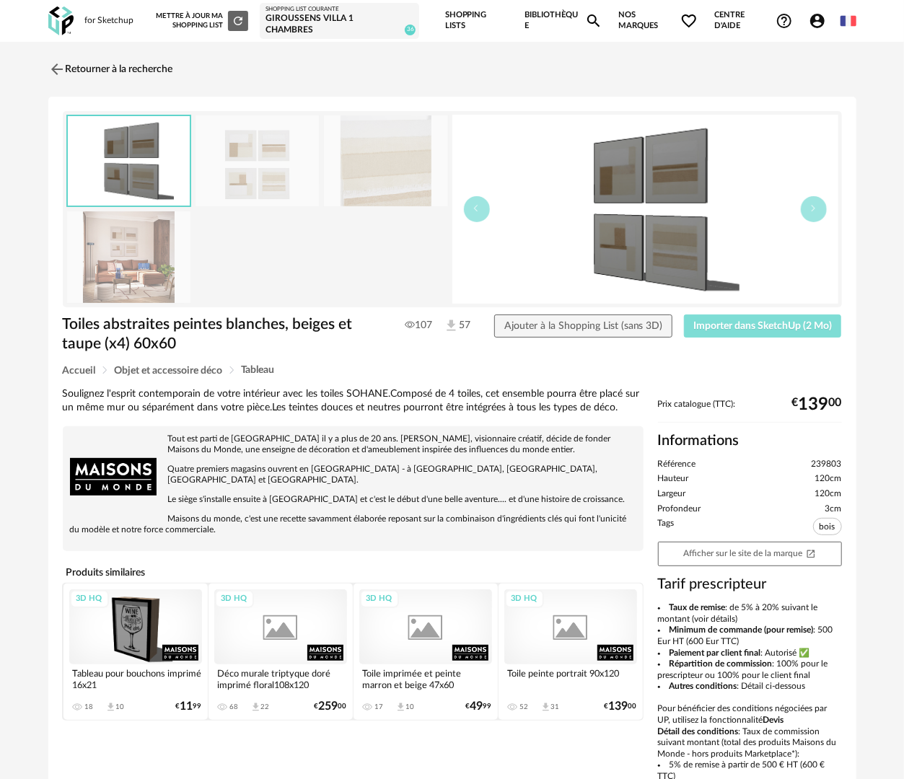
click at [766, 326] on span "Importer dans SketchUp (2 Mo)" at bounding box center [763, 326] width 139 height 10
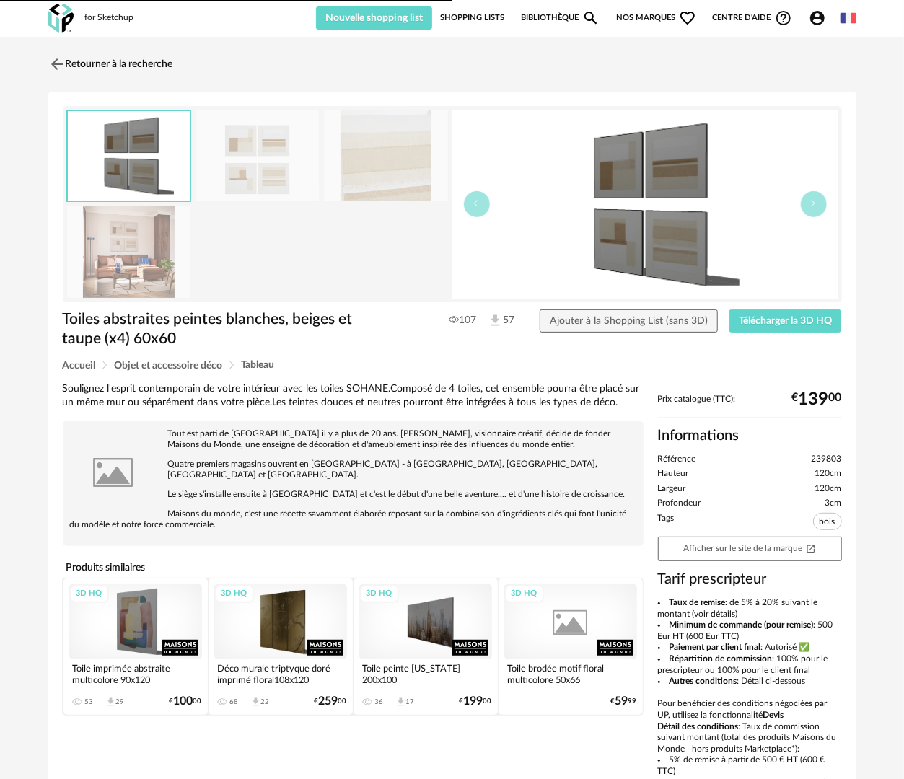
click at [541, 17] on link "Bibliothèque Magnify icon" at bounding box center [560, 17] width 79 height 23
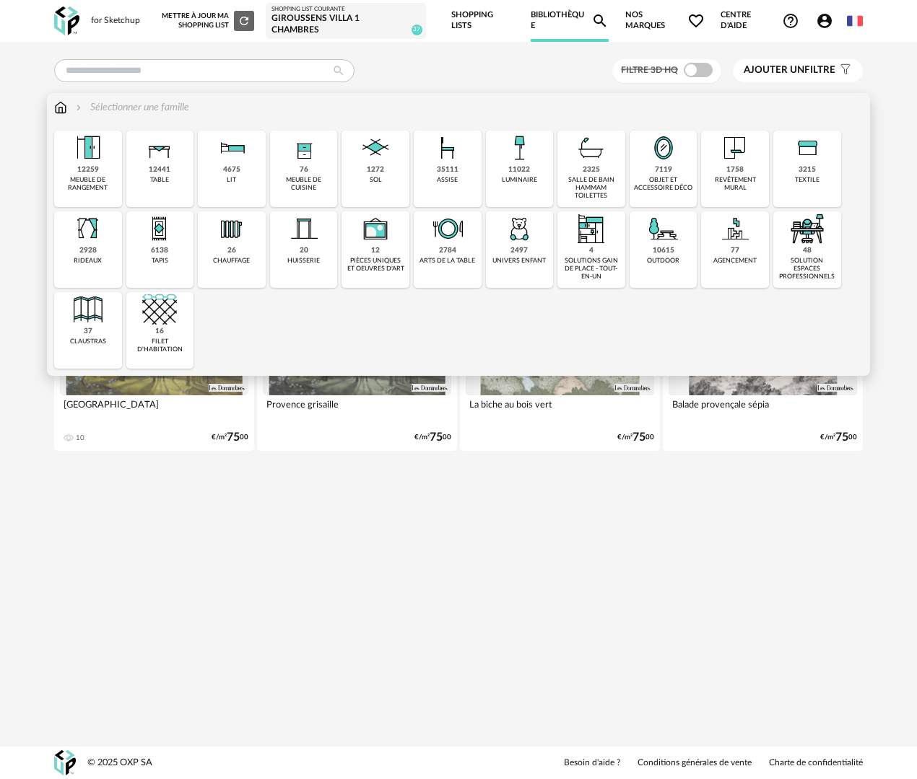
drag, startPoint x: 66, startPoint y: 243, endPoint x: 79, endPoint y: 243, distance: 12.3
click at [66, 243] on div "2928 rideaux" at bounding box center [88, 249] width 68 height 76
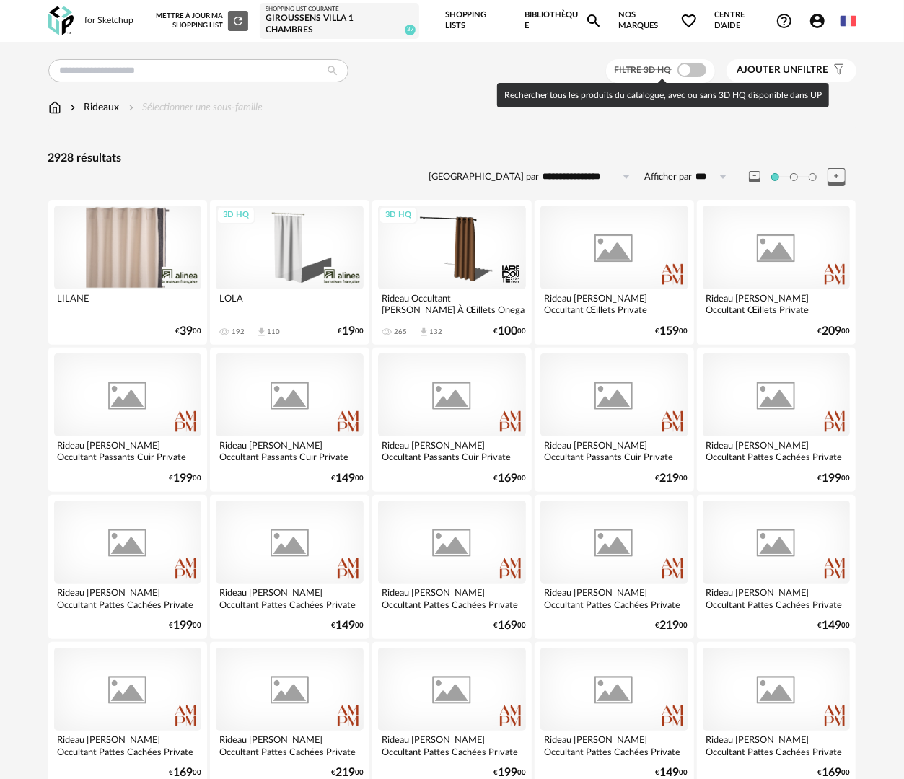
click at [683, 69] on span at bounding box center [692, 70] width 29 height 14
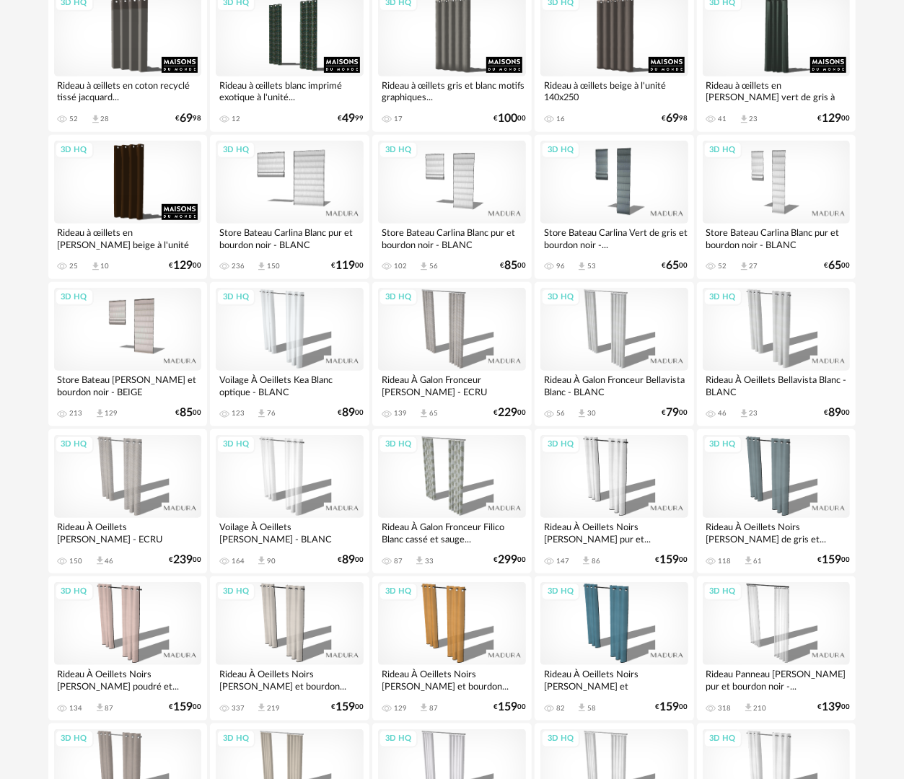
scroll to position [361, 0]
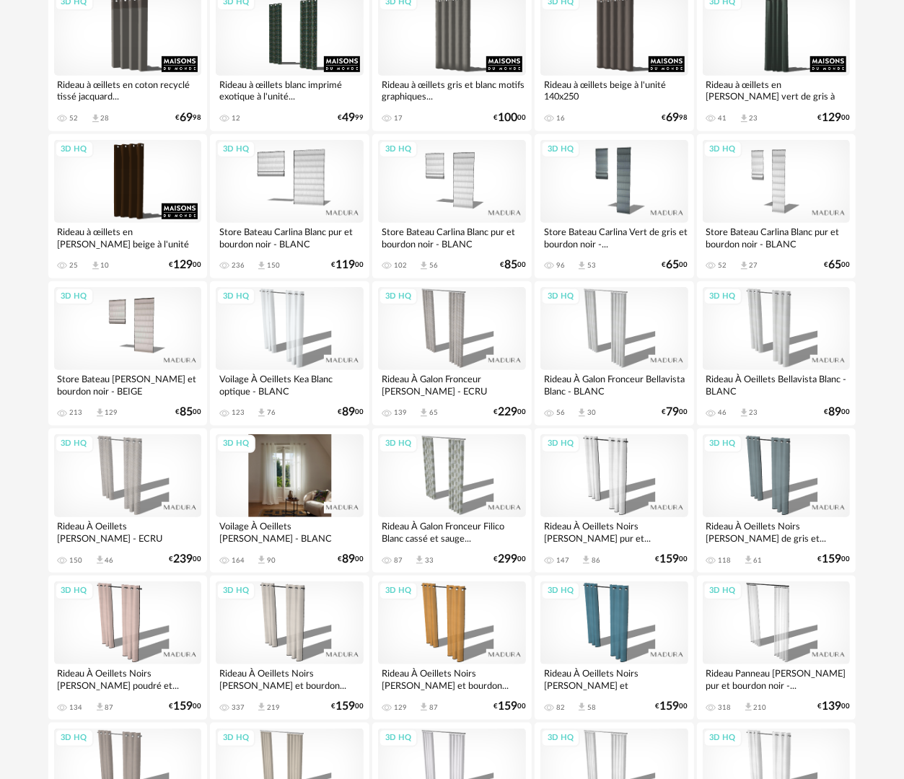
click at [281, 476] on div "3D HQ" at bounding box center [290, 475] width 148 height 83
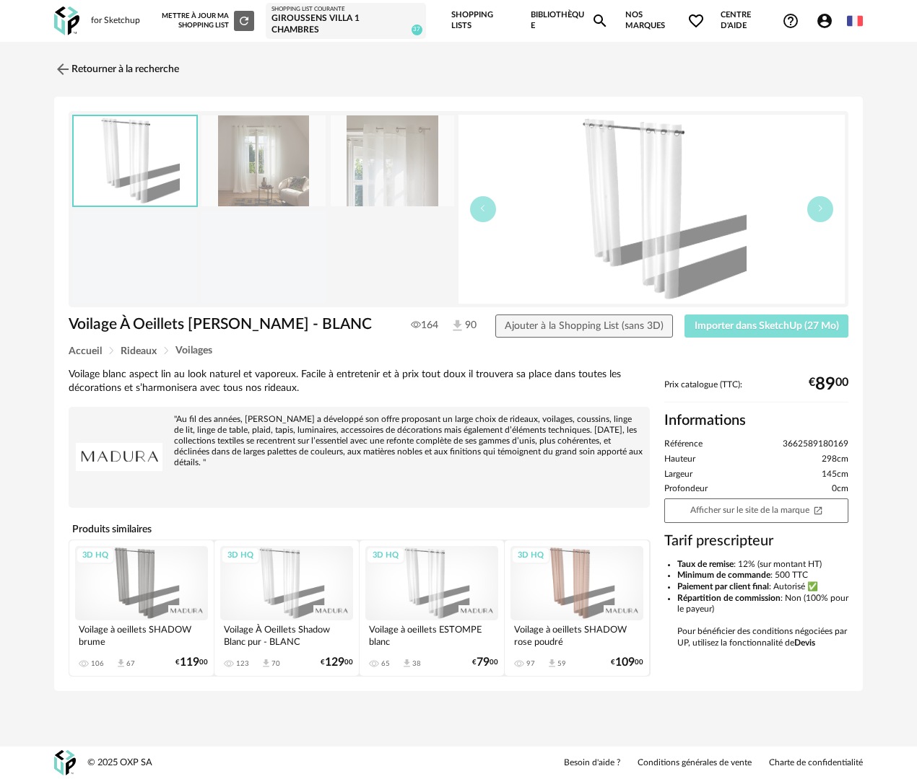
click at [723, 329] on span "Importer dans SketchUp (27 Mo)" at bounding box center [766, 326] width 144 height 10
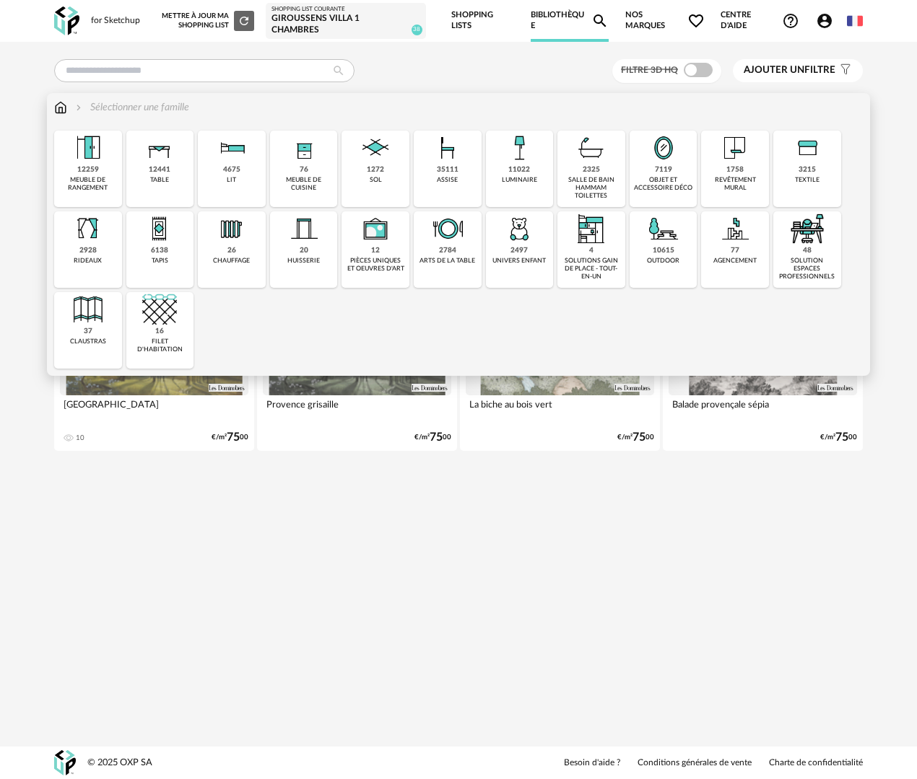
drag, startPoint x: 521, startPoint y: 175, endPoint x: 531, endPoint y: 227, distance: 53.6
click at [520, 175] on div "11022 luminaire" at bounding box center [520, 169] width 68 height 76
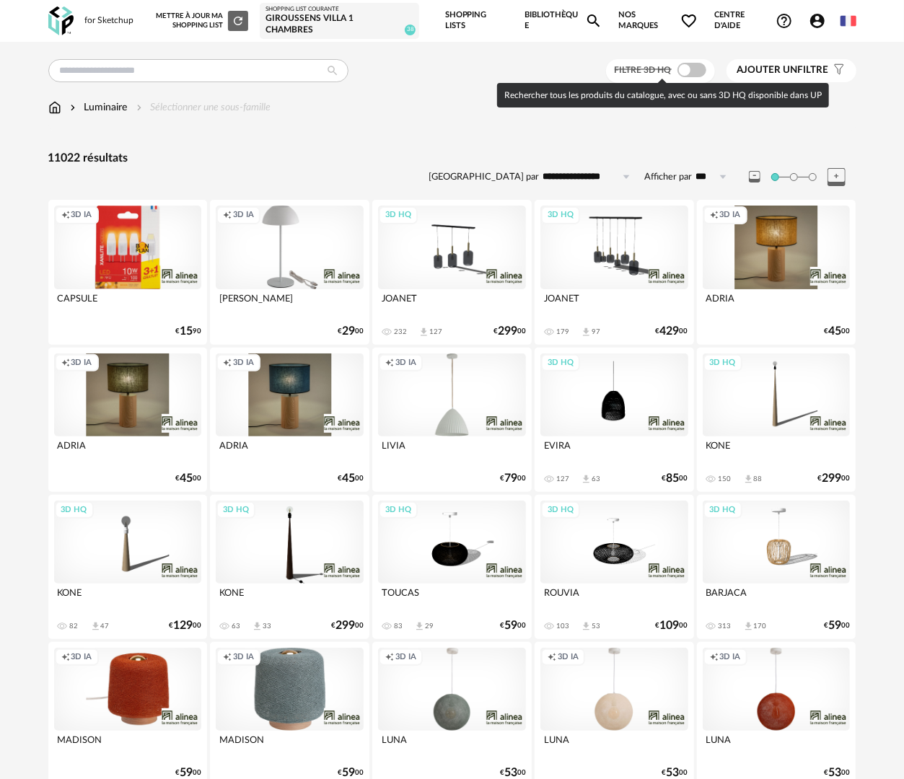
click at [687, 66] on span at bounding box center [692, 70] width 29 height 14
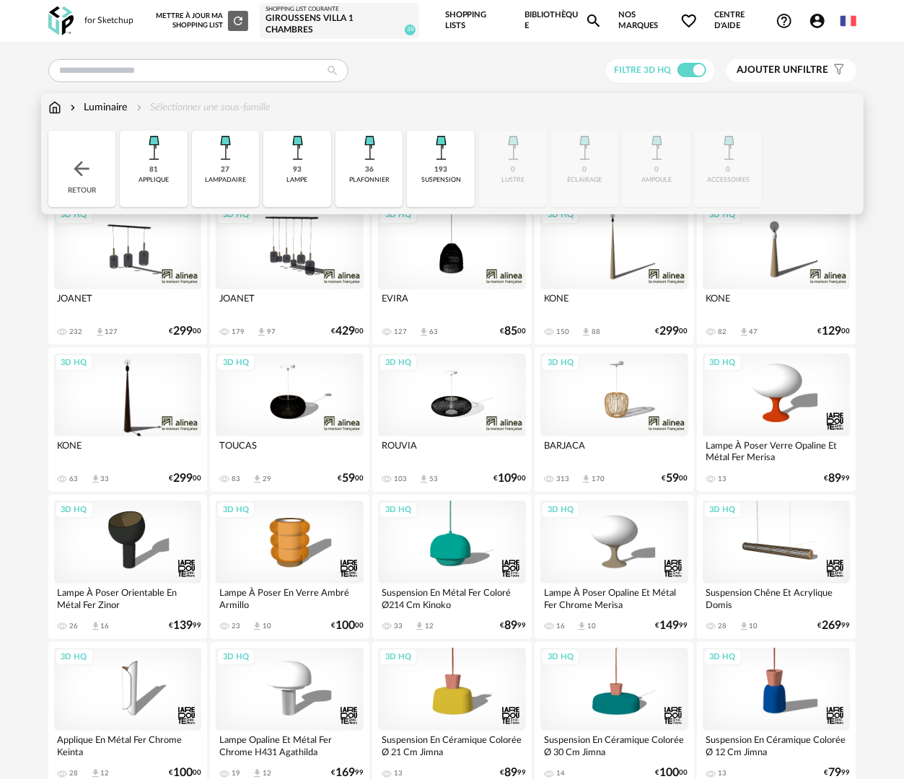
click at [377, 192] on div "36 plafonnier" at bounding box center [370, 169] width 68 height 76
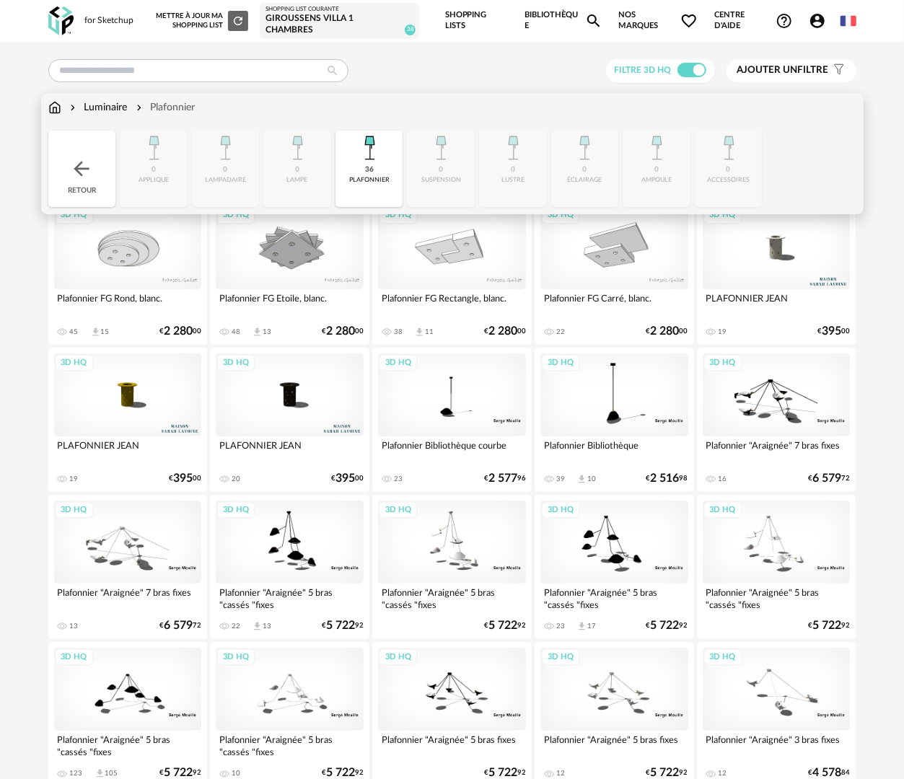
click at [426, 174] on div "Close icon Retour 0 applique 0 [GEOGRAPHIC_DATA] 0 lampe 36 plafonnier 0 suspen…" at bounding box center [452, 169] width 808 height 76
click at [93, 175] on img at bounding box center [81, 168] width 23 height 23
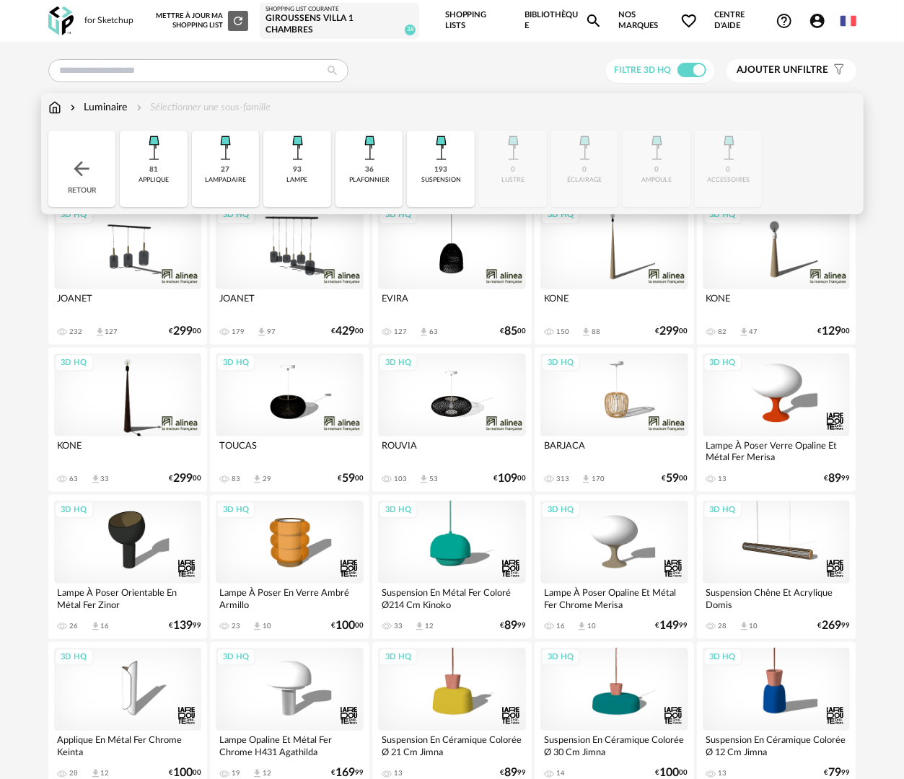
click at [446, 169] on div "193" at bounding box center [440, 169] width 13 height 9
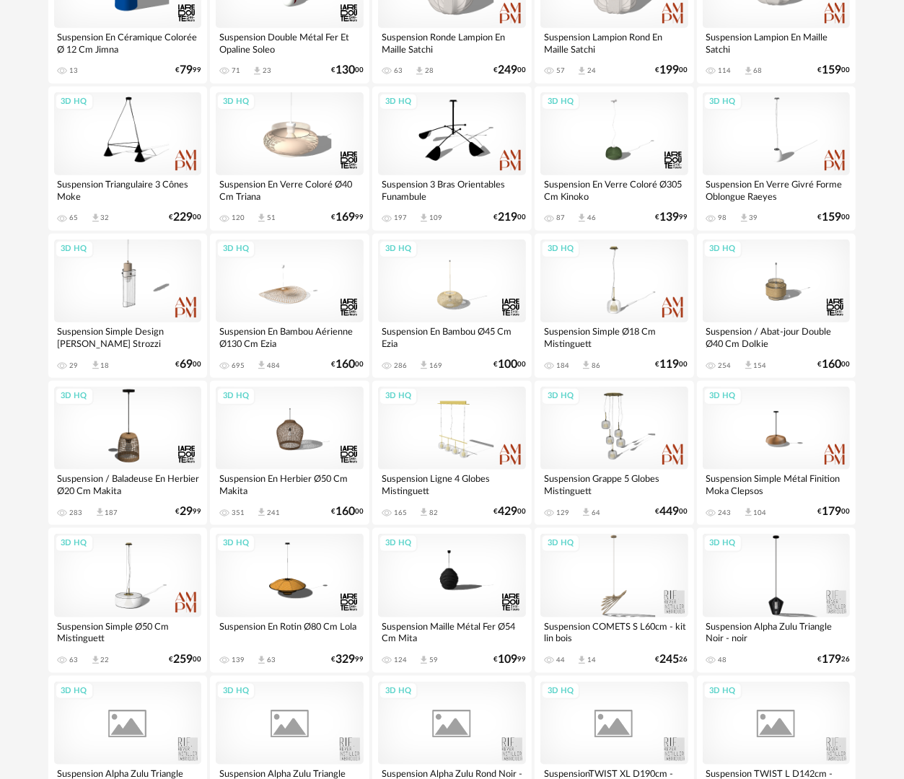
scroll to position [577, 0]
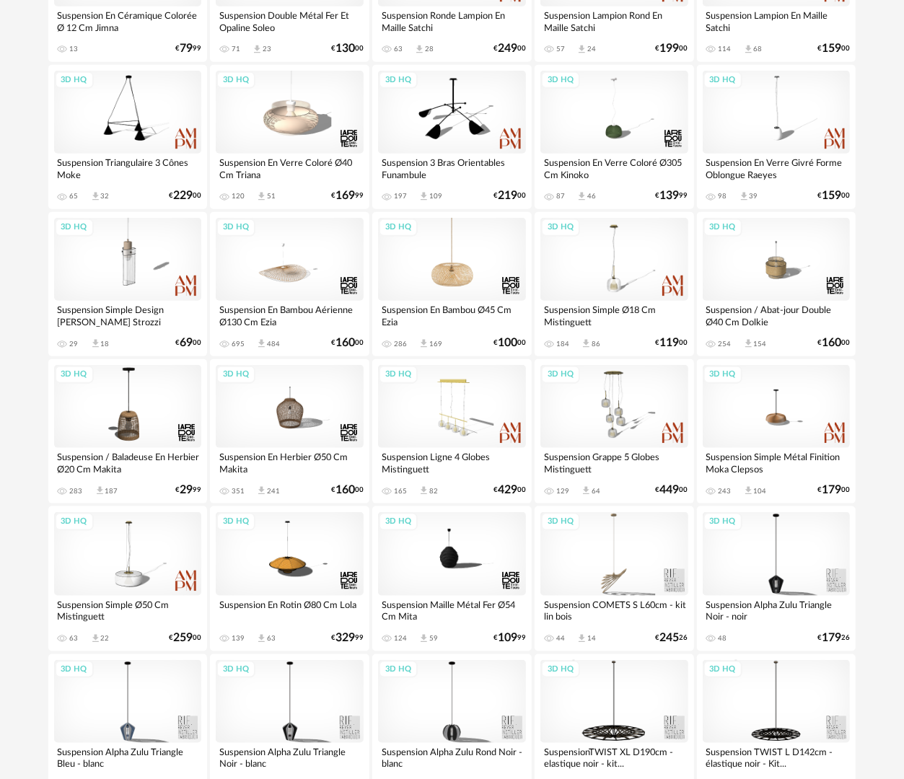
click at [489, 281] on div "3D HQ" at bounding box center [452, 259] width 148 height 83
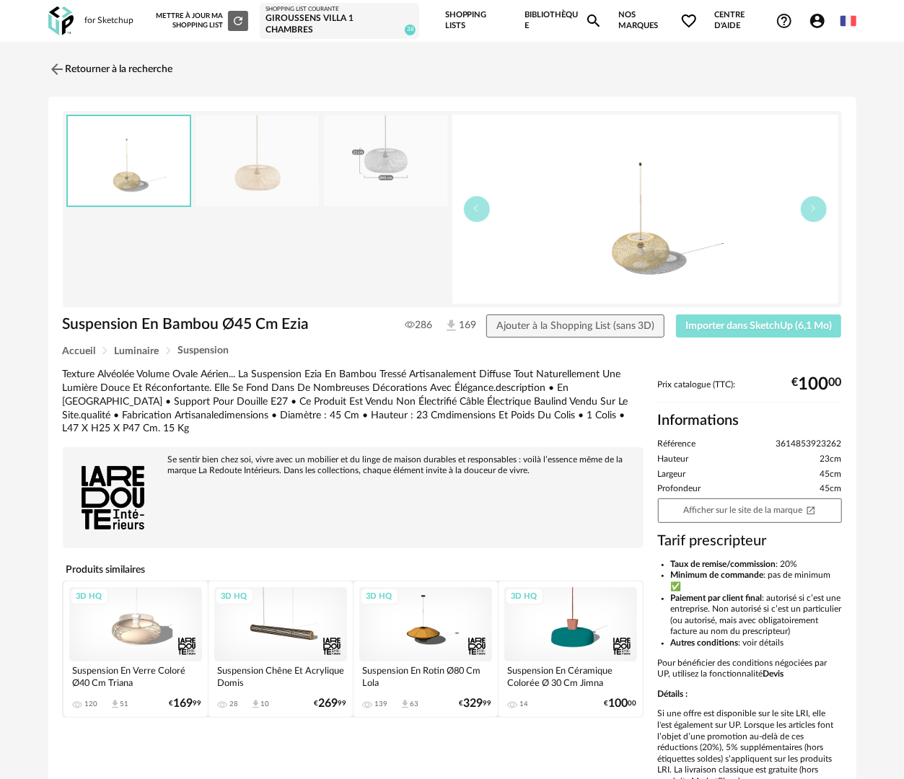
drag, startPoint x: 757, startPoint y: 321, endPoint x: 756, endPoint y: 307, distance: 13.7
click at [757, 322] on span "Importer dans SketchUp (6,1 Mo)" at bounding box center [759, 326] width 146 height 10
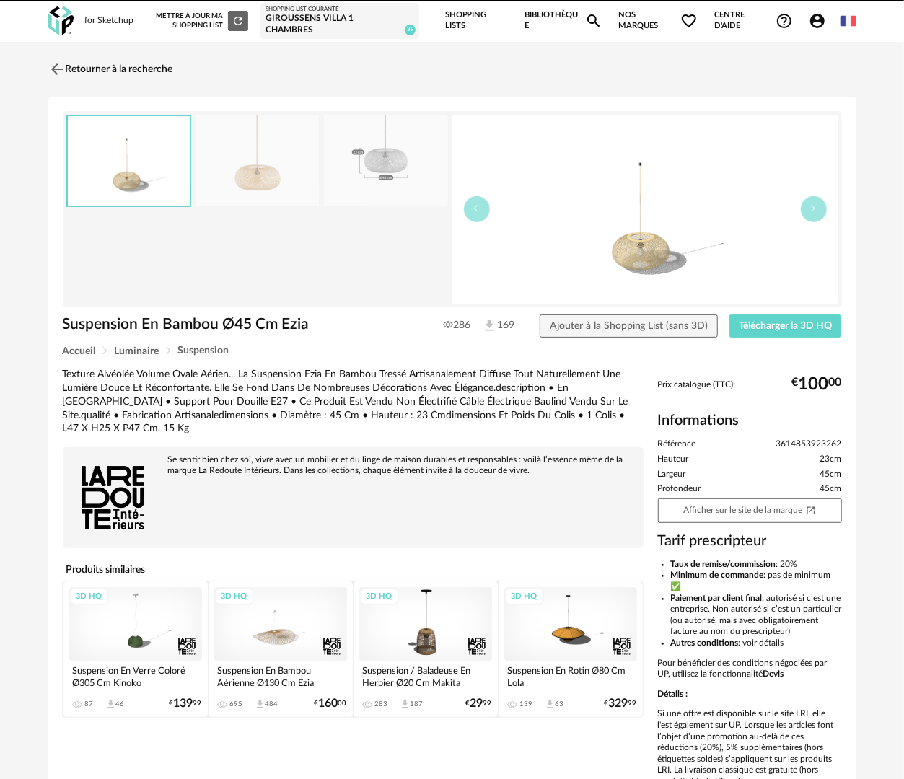
click at [550, 18] on link "Bibliothèque Magnify icon" at bounding box center [564, 21] width 78 height 42
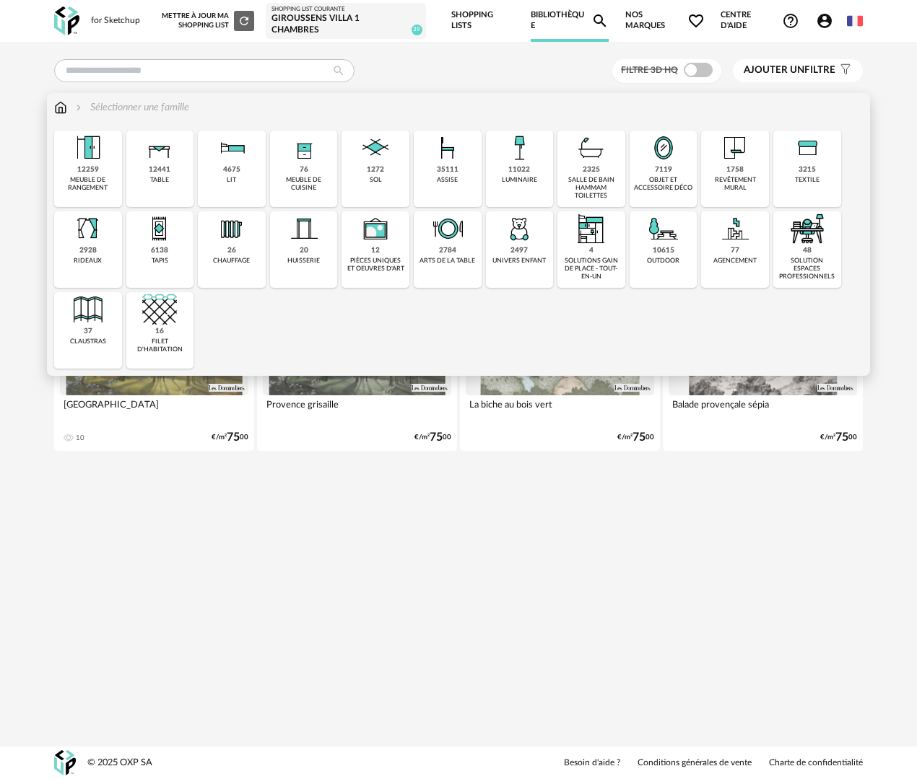
click at [515, 172] on div "11022" at bounding box center [519, 169] width 22 height 9
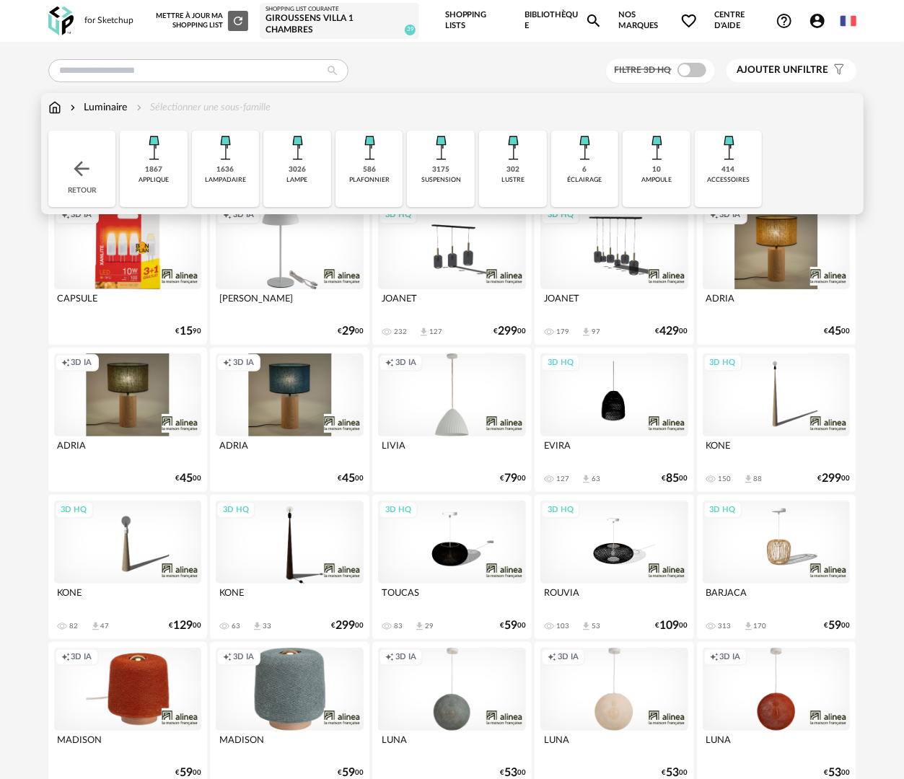
click at [298, 188] on div "3026 lampe" at bounding box center [297, 169] width 68 height 76
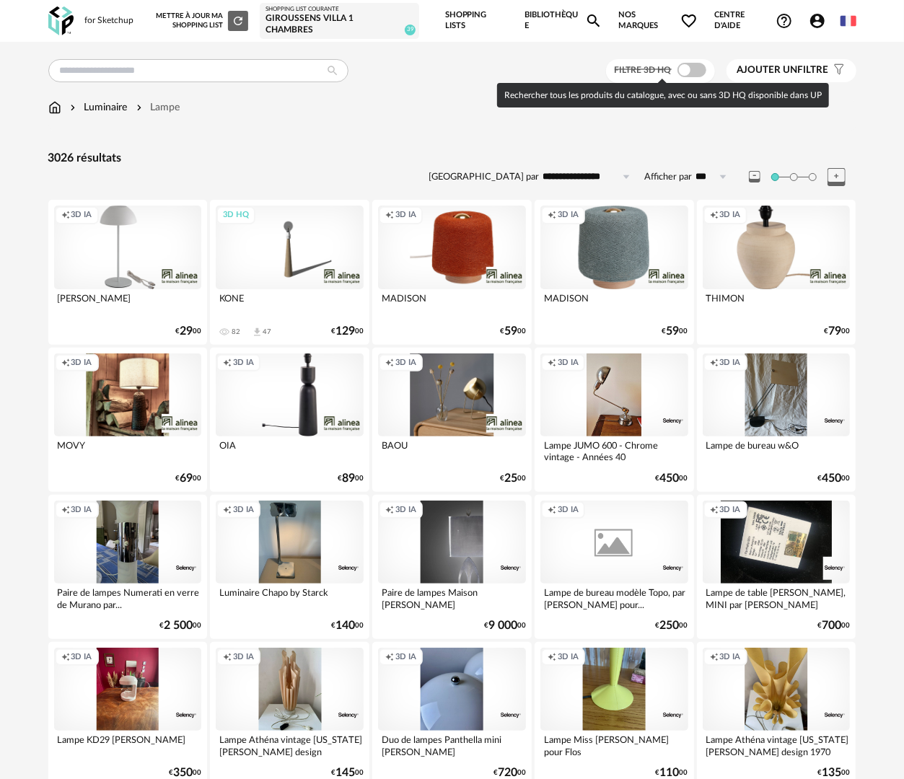
click at [690, 74] on span at bounding box center [692, 70] width 29 height 14
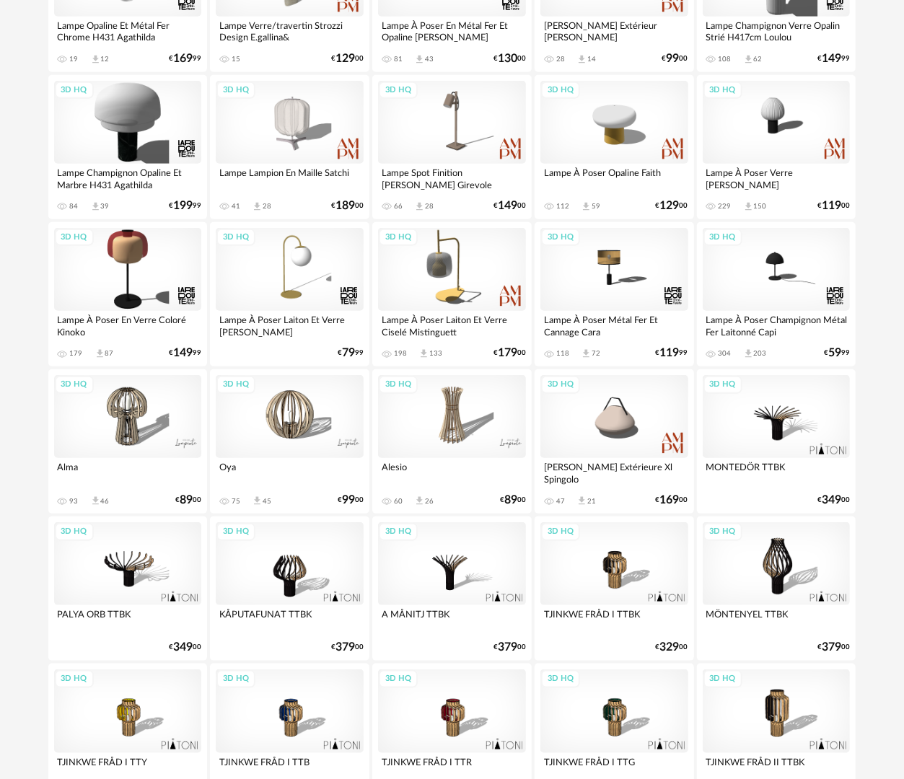
scroll to position [244, 0]
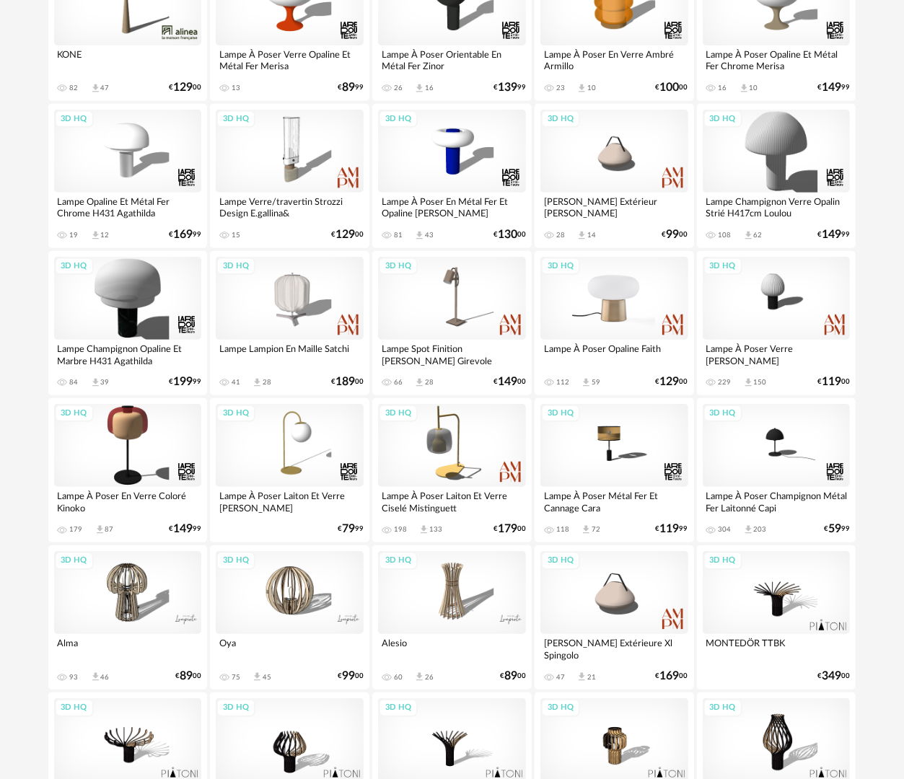
click at [627, 306] on div "3D HQ" at bounding box center [615, 298] width 148 height 83
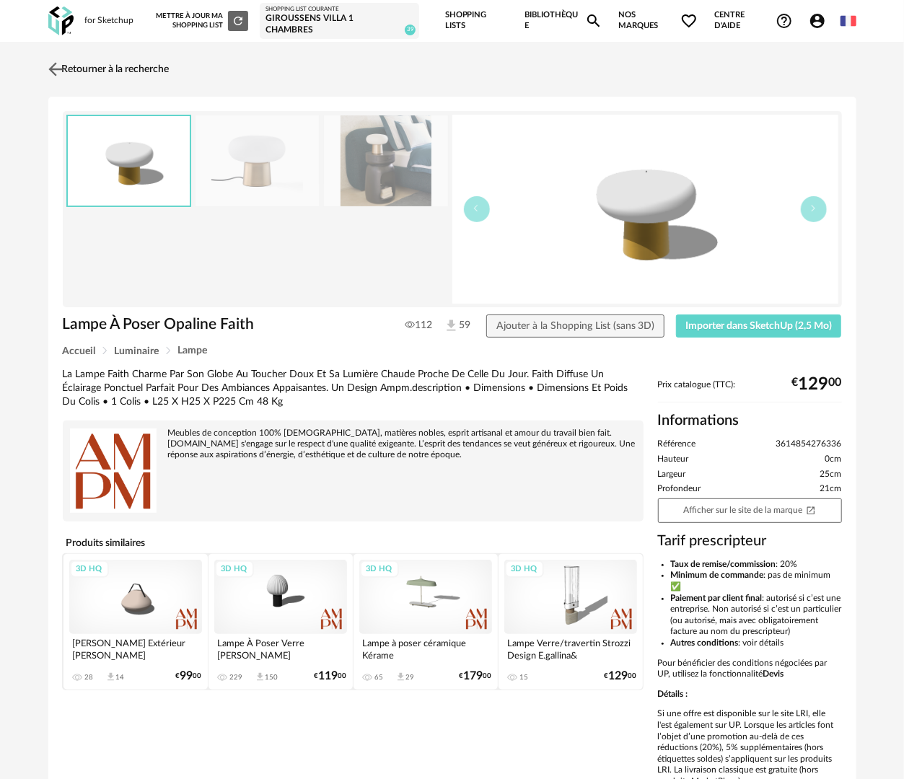
click at [110, 76] on link "Retourner à la recherche" at bounding box center [107, 69] width 125 height 32
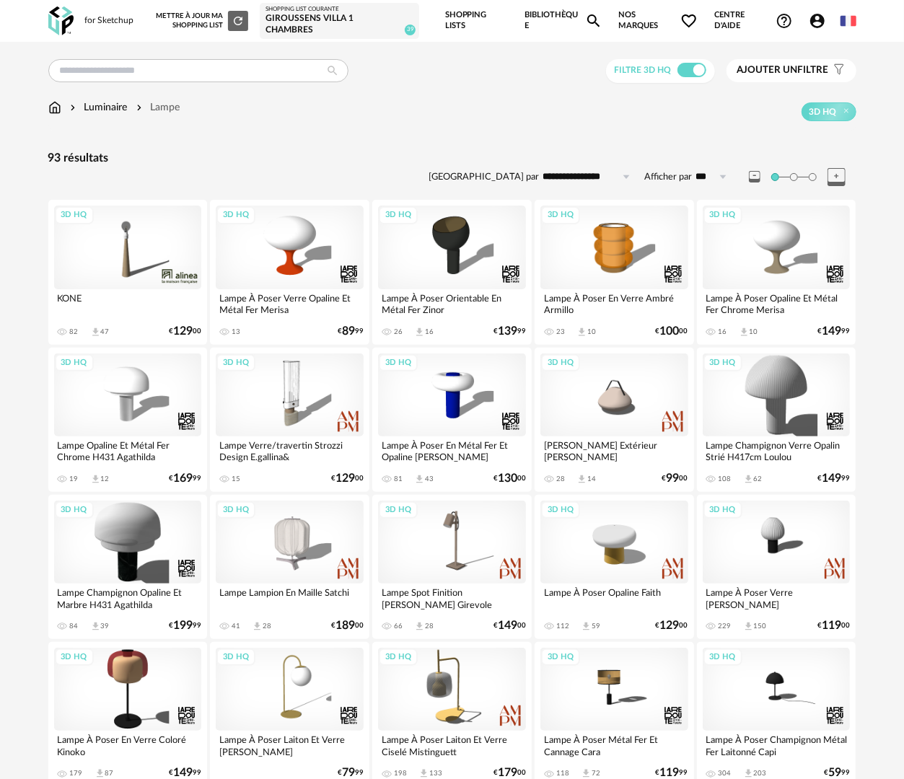
click at [553, 14] on link "Bibliothèque Magnify icon" at bounding box center [564, 21] width 78 height 42
click at [57, 108] on img at bounding box center [54, 107] width 13 height 14
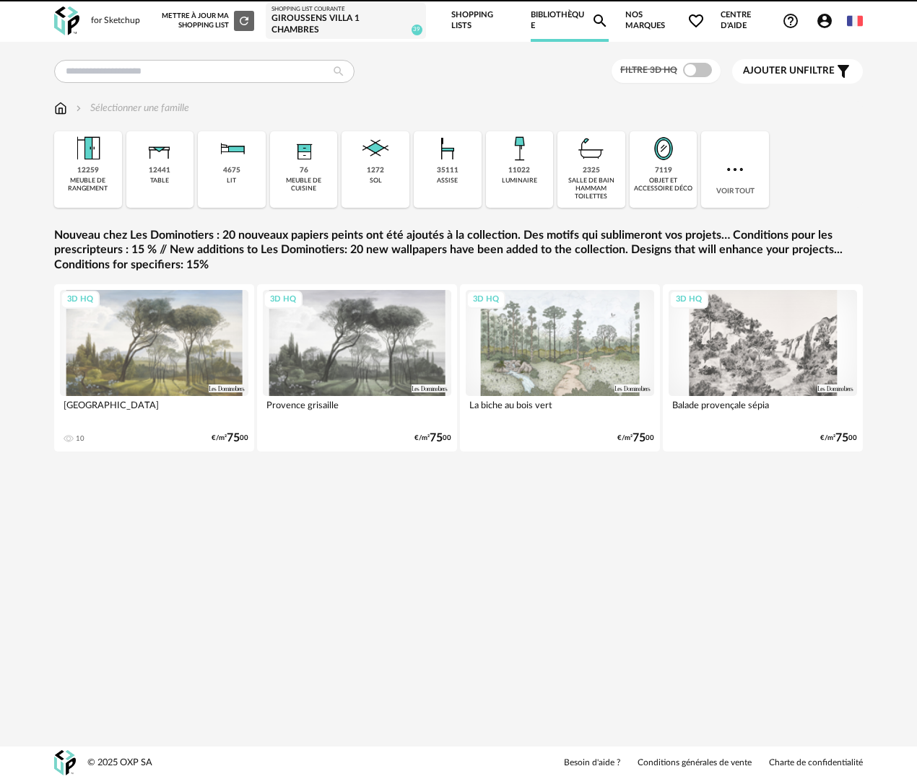
click at [664, 180] on div "objet et accessoire déco" at bounding box center [663, 185] width 59 height 17
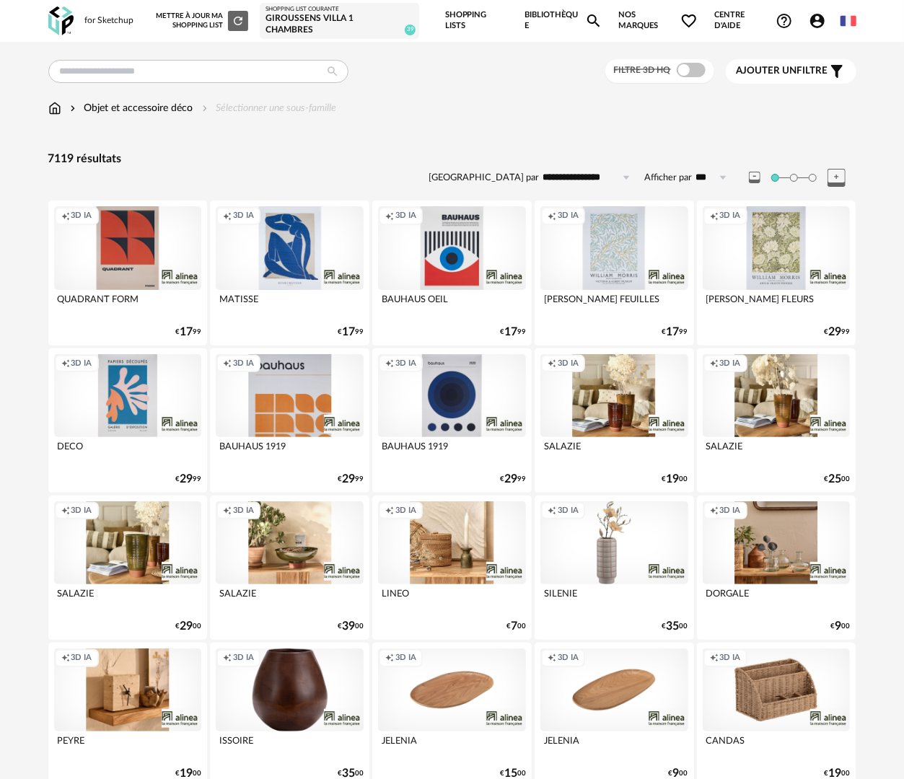
click at [691, 64] on span at bounding box center [691, 70] width 29 height 14
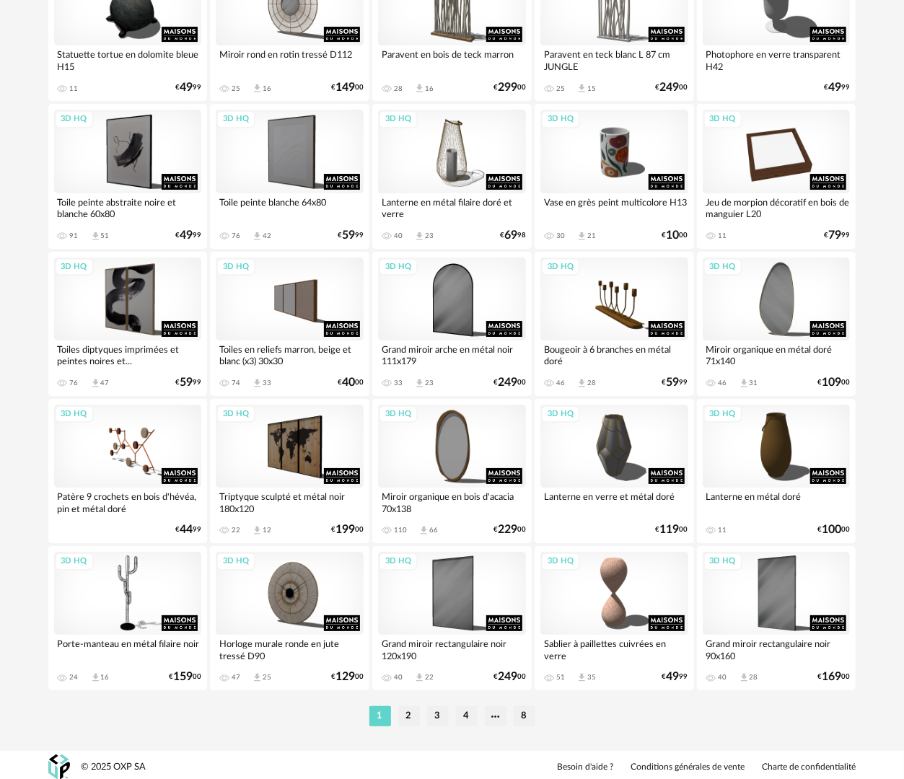
scroll to position [2459, 0]
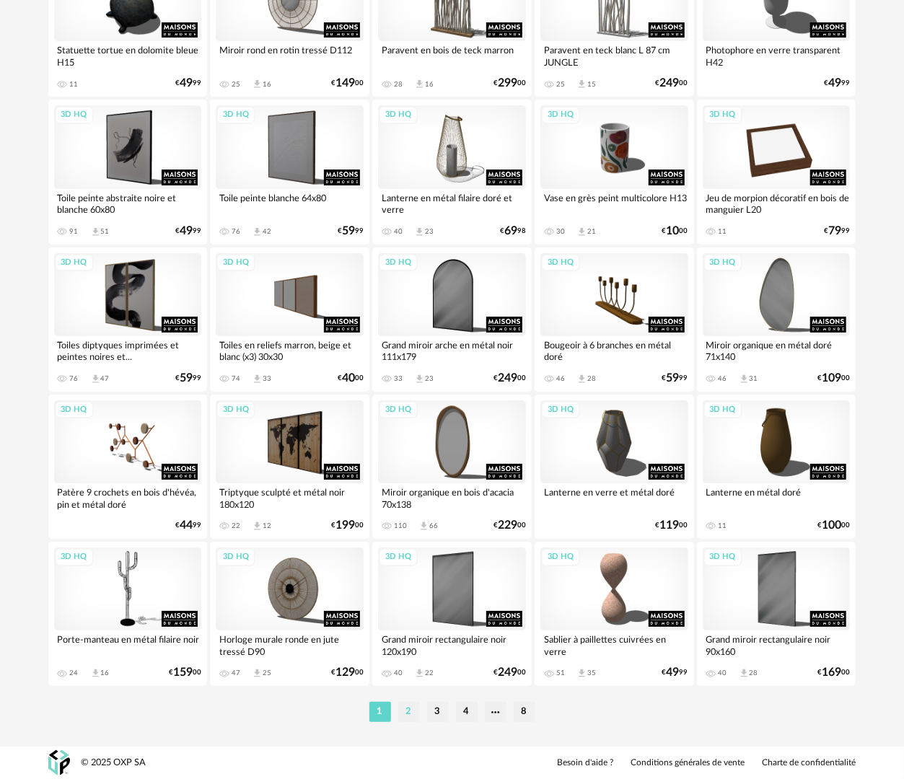
click at [401, 718] on li "2" at bounding box center [409, 712] width 22 height 20
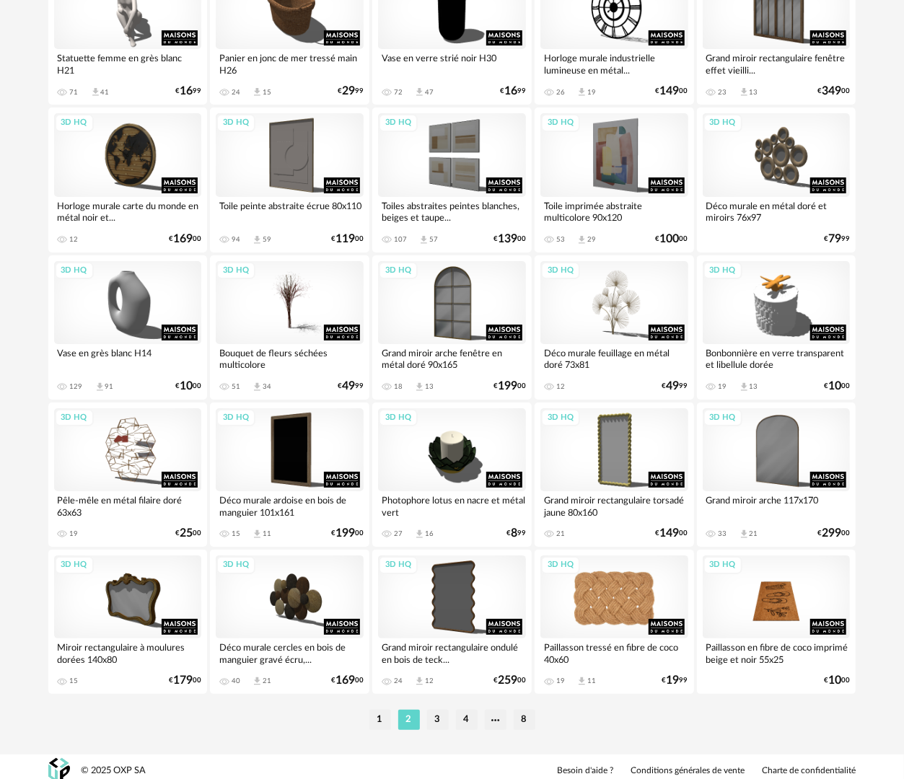
scroll to position [2459, 0]
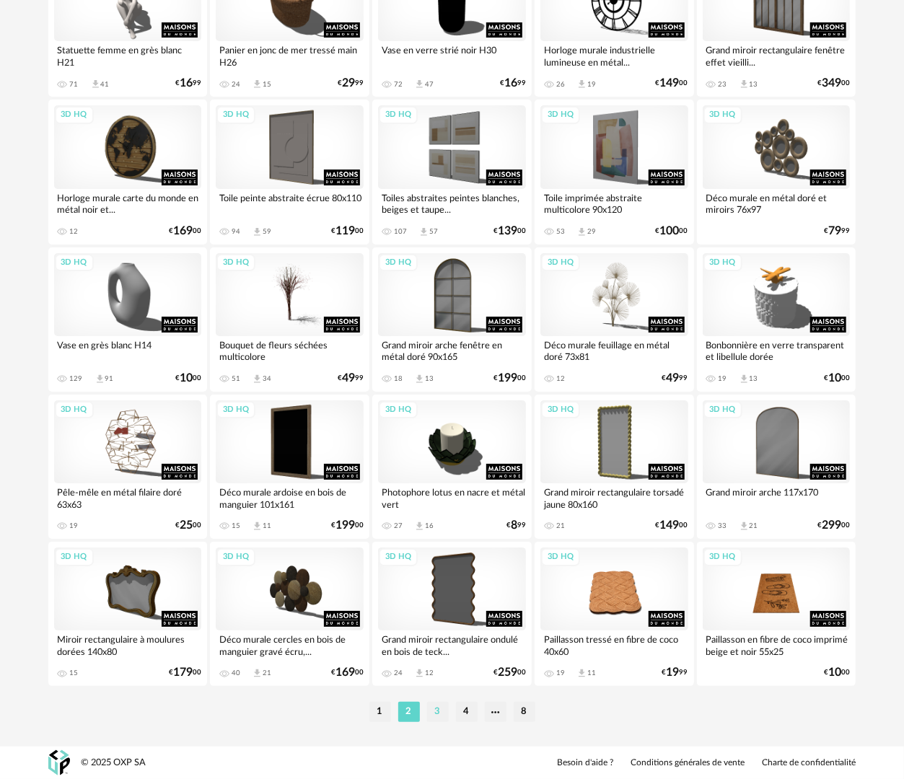
click at [441, 709] on li "3" at bounding box center [438, 712] width 22 height 20
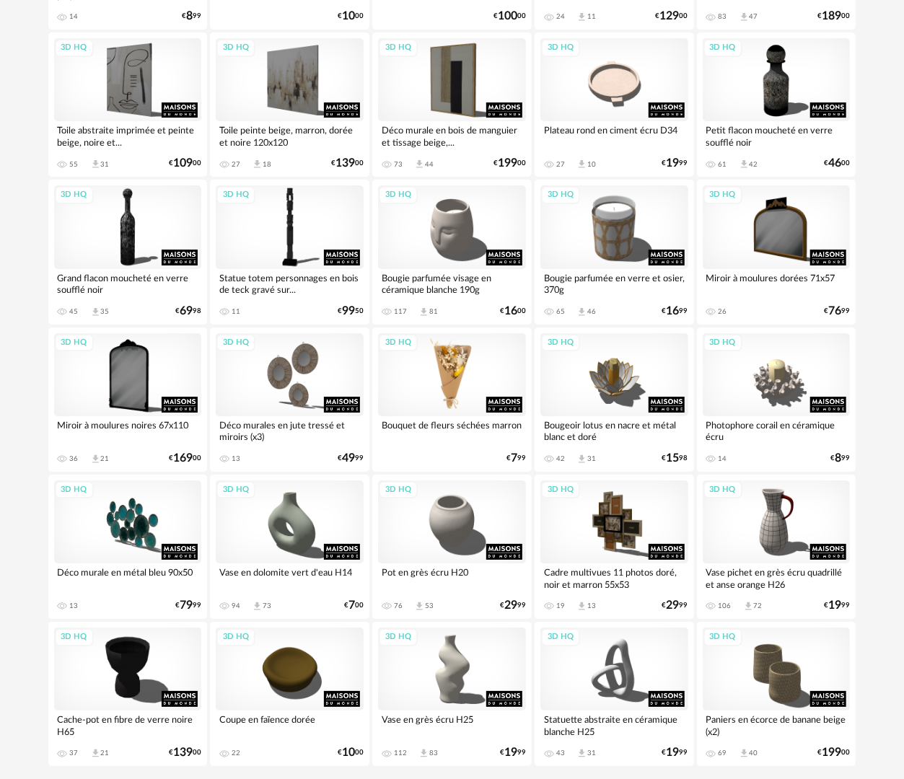
scroll to position [2382, 0]
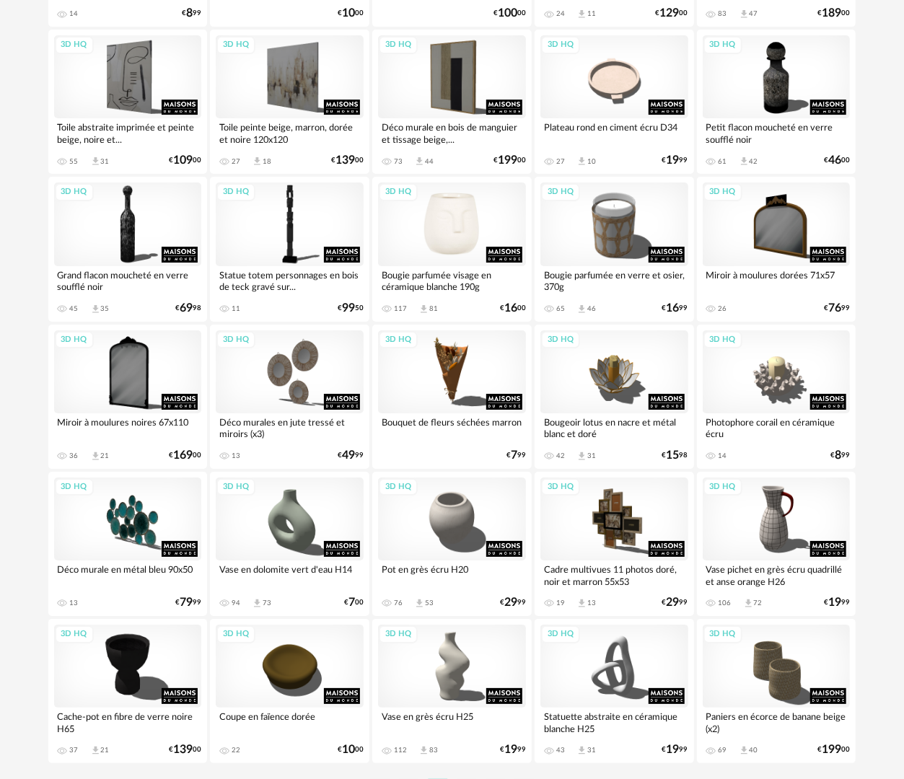
click at [489, 241] on div "3D HQ" at bounding box center [452, 224] width 148 height 83
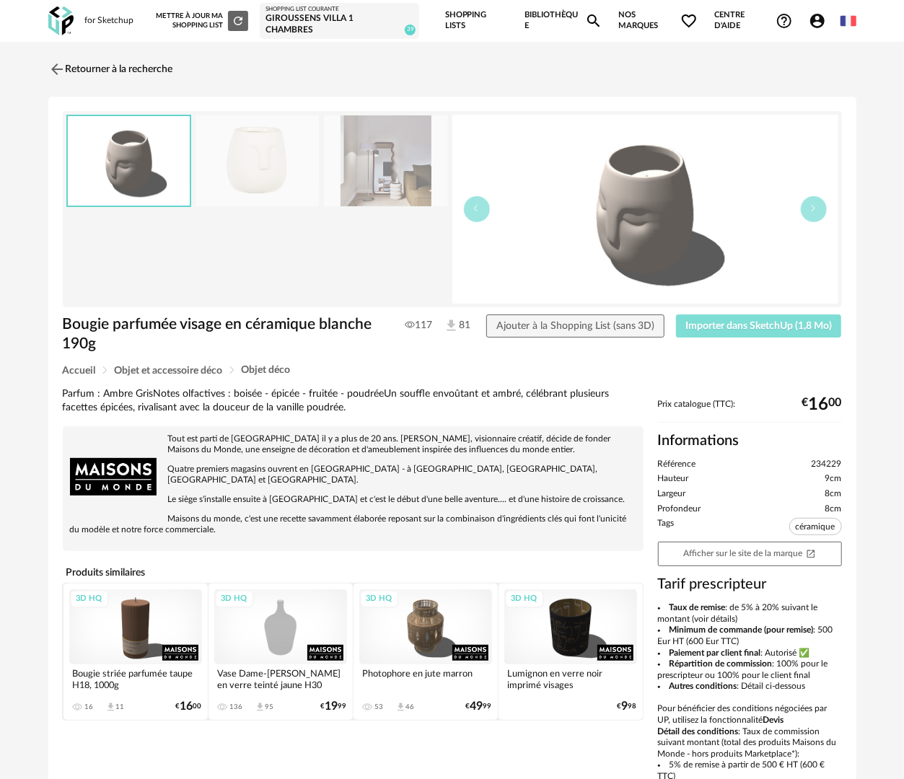
drag, startPoint x: 726, startPoint y: 324, endPoint x: 732, endPoint y: 298, distance: 26.6
click at [725, 324] on span "Importer dans SketchUp (1,8 Mo)" at bounding box center [759, 326] width 146 height 10
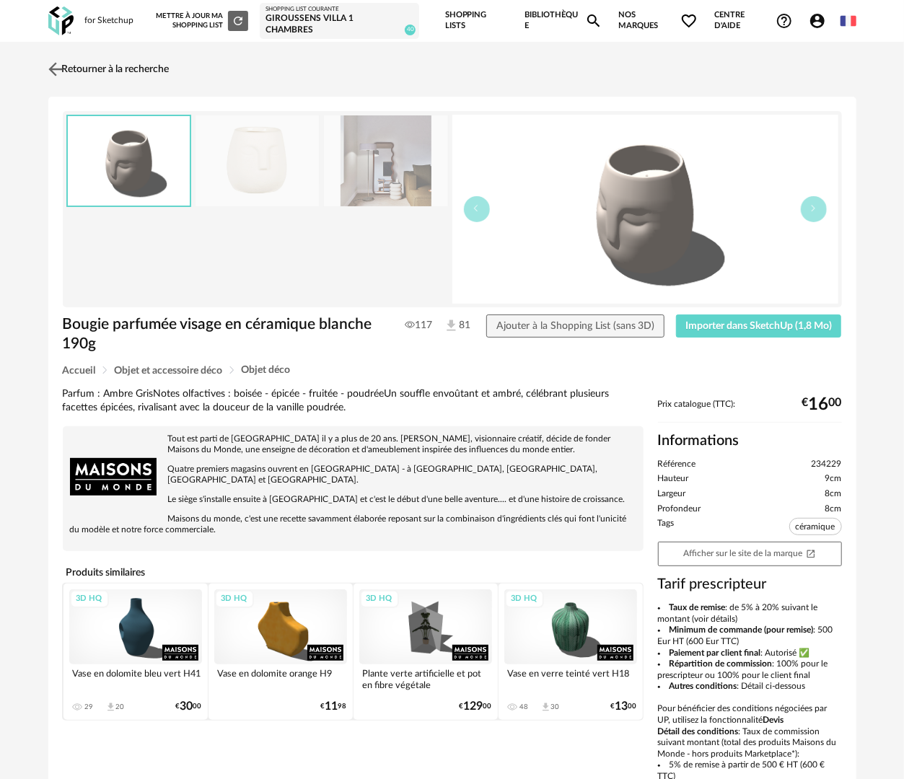
click at [149, 66] on link "Retourner à la recherche" at bounding box center [107, 69] width 125 height 32
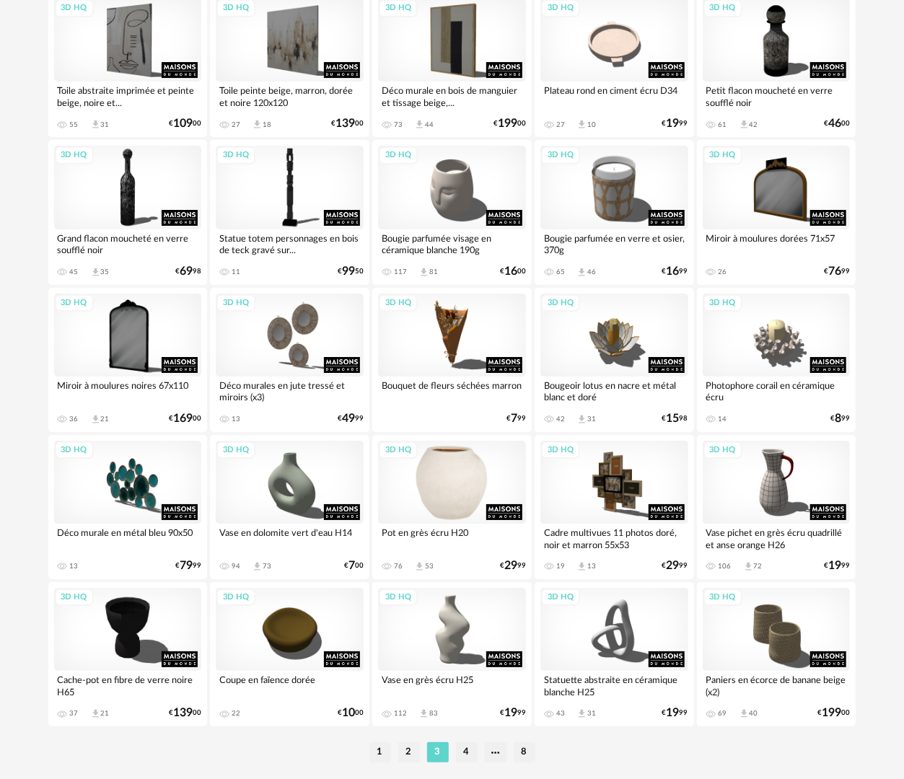
scroll to position [2458, 0]
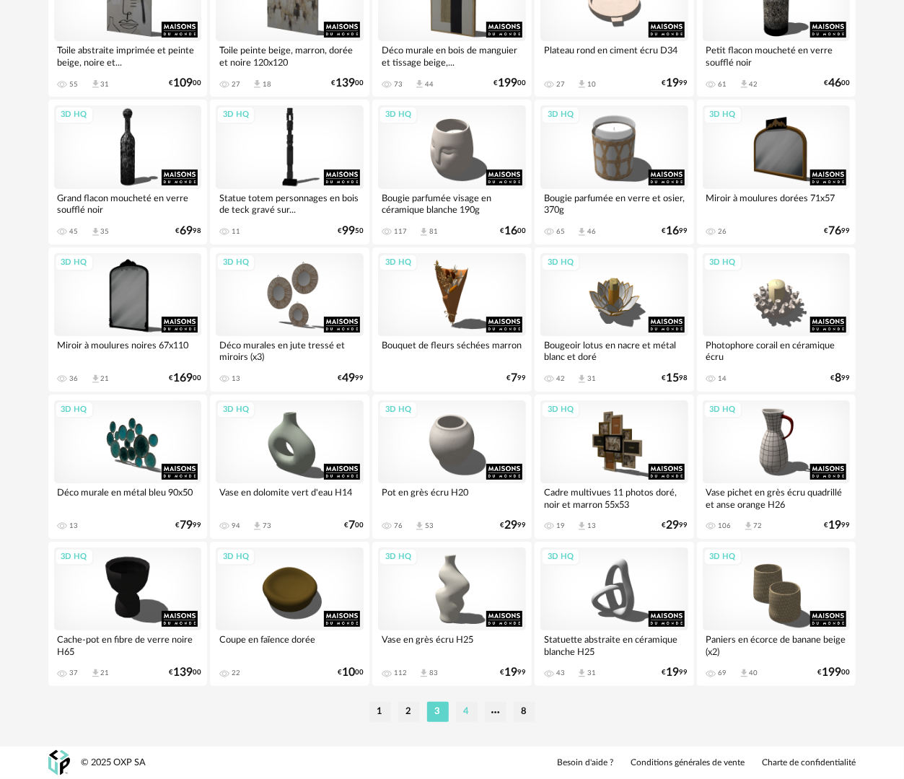
click at [469, 712] on li "4" at bounding box center [467, 712] width 22 height 20
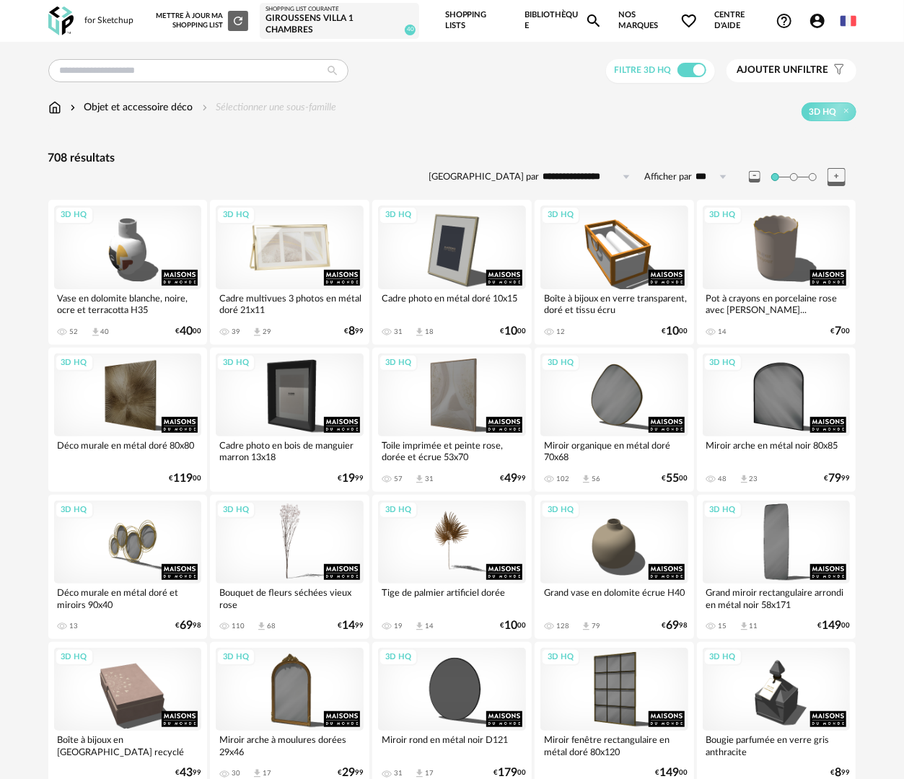
click at [279, 274] on div "3D HQ" at bounding box center [290, 247] width 148 height 83
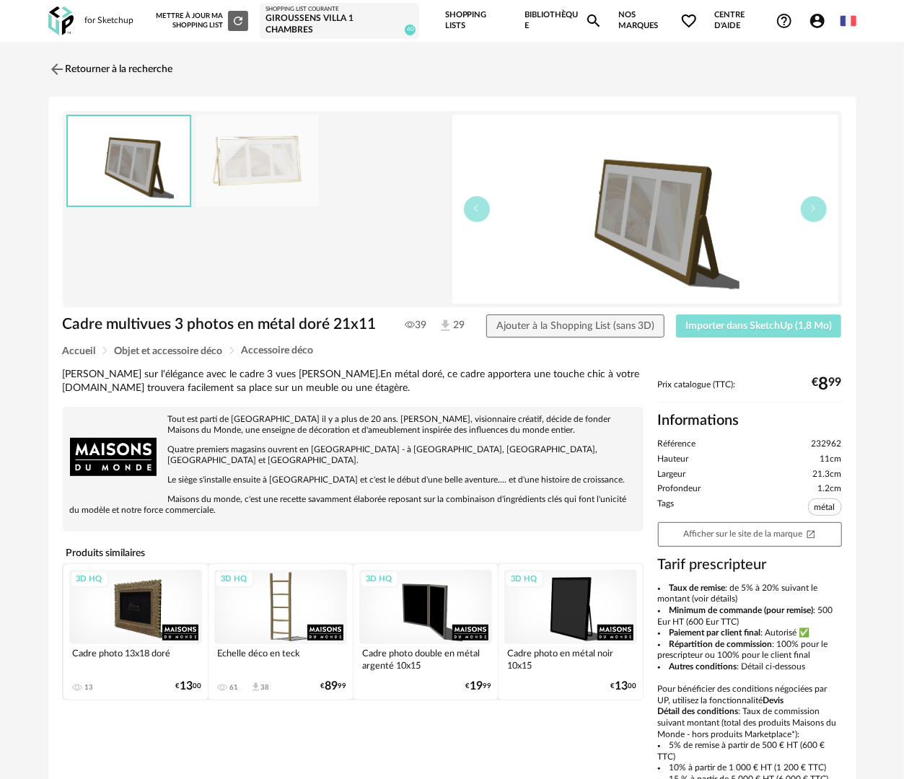
click at [765, 321] on span "Importer dans SketchUp (1,8 Mo)" at bounding box center [759, 326] width 146 height 10
